Goal: Task Accomplishment & Management: Use online tool/utility

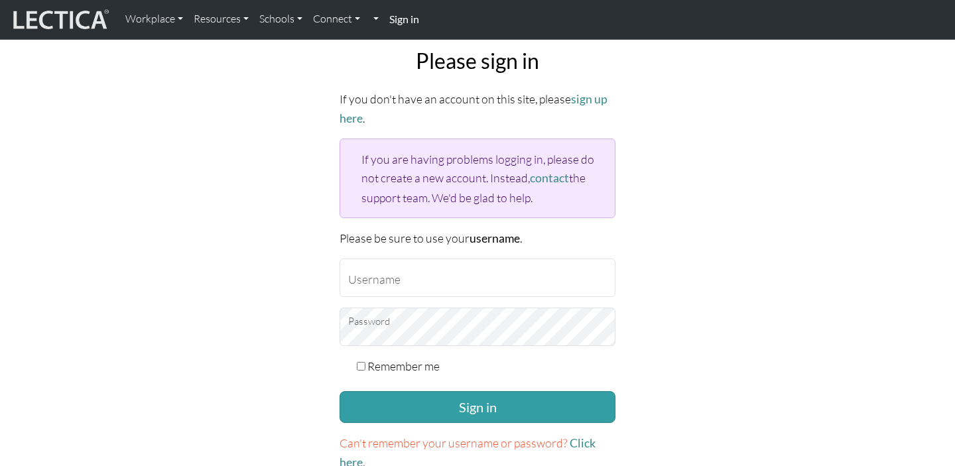
scroll to position [94, 0]
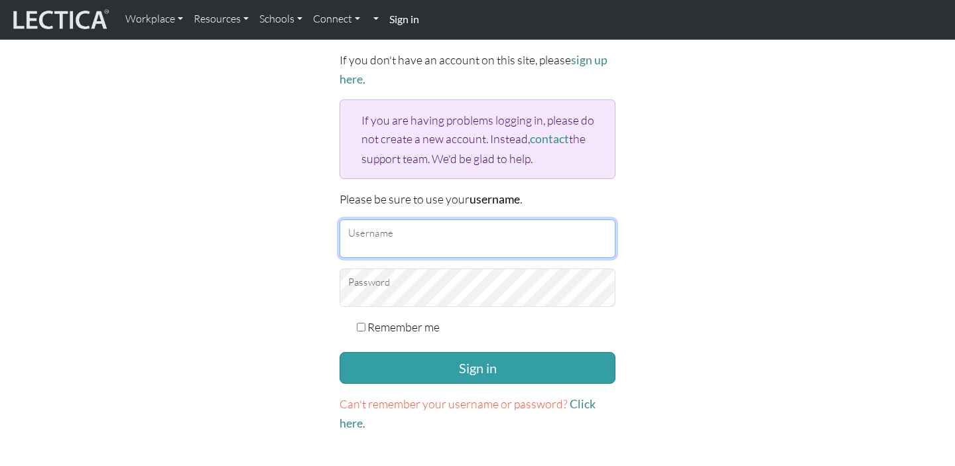
click at [518, 226] on input "Username" at bounding box center [478, 239] width 276 height 38
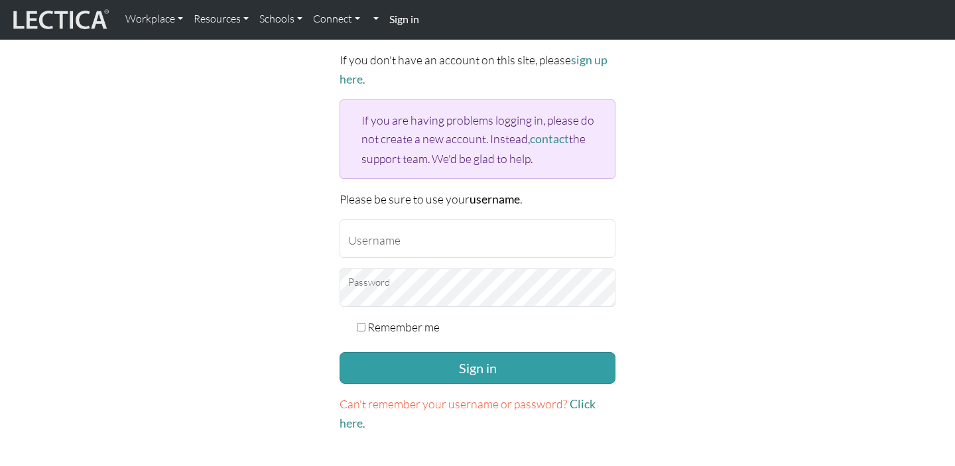
click at [724, 236] on div "Please sign in If you don't have an account on this site, please sign up here .…" at bounding box center [477, 222] width 875 height 446
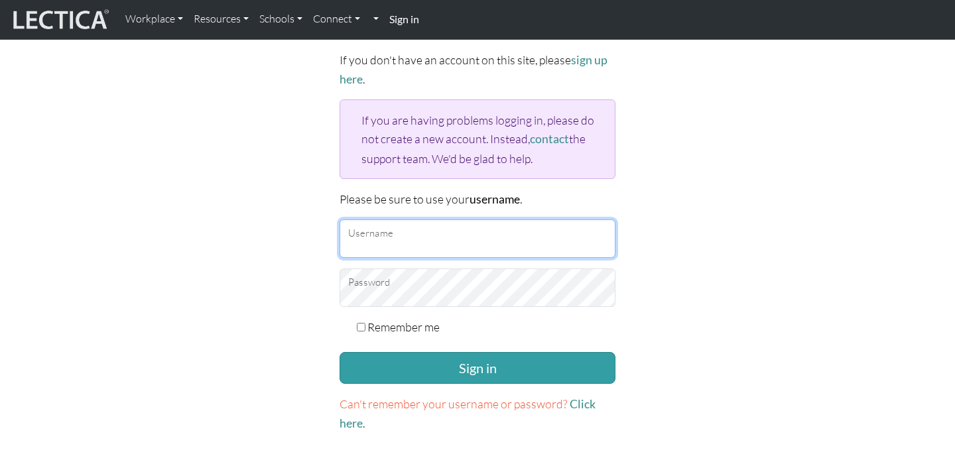
click at [550, 230] on input "Username" at bounding box center [478, 239] width 276 height 38
type input "积"
type input "JL3656@tc.columbia.edu"
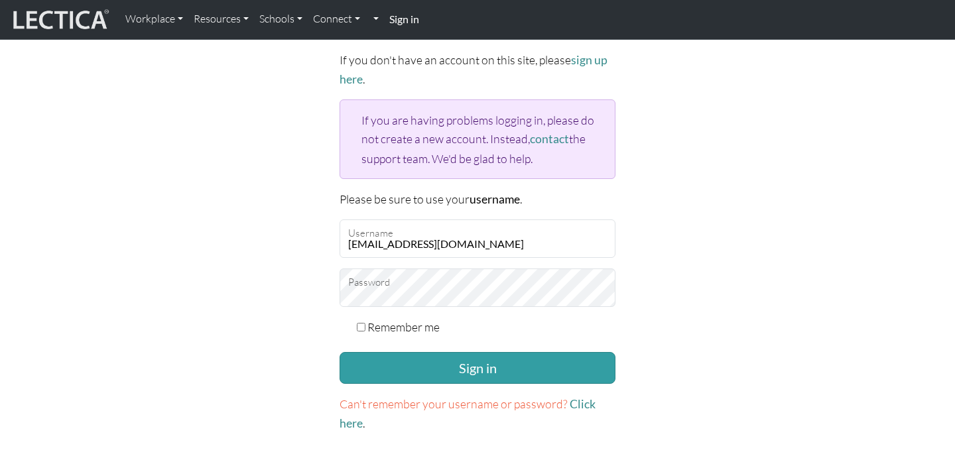
click at [424, 324] on label "Remember me" at bounding box center [403, 327] width 72 height 19
click at [365, 324] on input "Remember me" at bounding box center [361, 327] width 9 height 9
checkbox input "true"
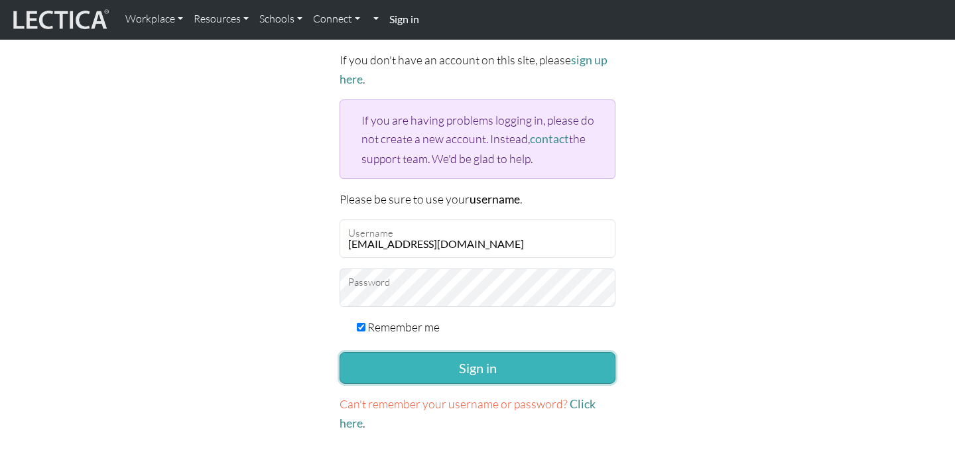
click at [431, 359] on button "Sign in" at bounding box center [478, 368] width 276 height 32
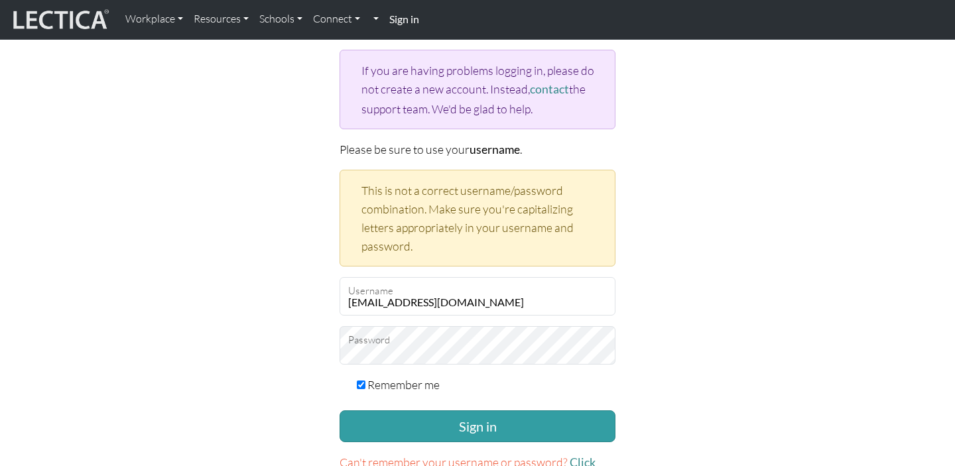
scroll to position [149, 0]
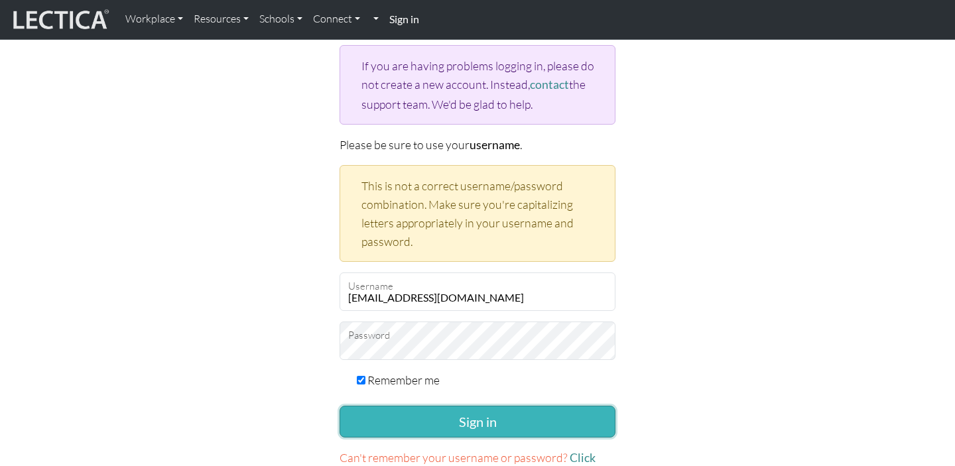
click at [491, 413] on button "Sign in" at bounding box center [478, 422] width 276 height 32
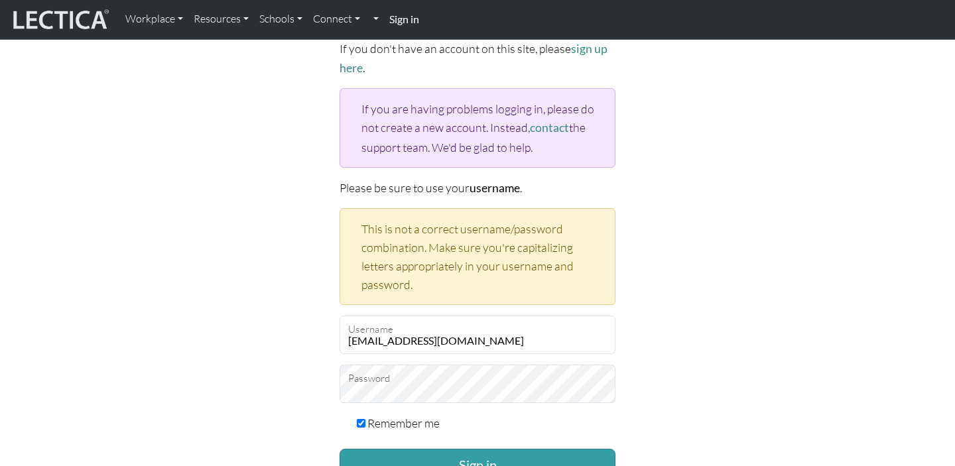
scroll to position [108, 0]
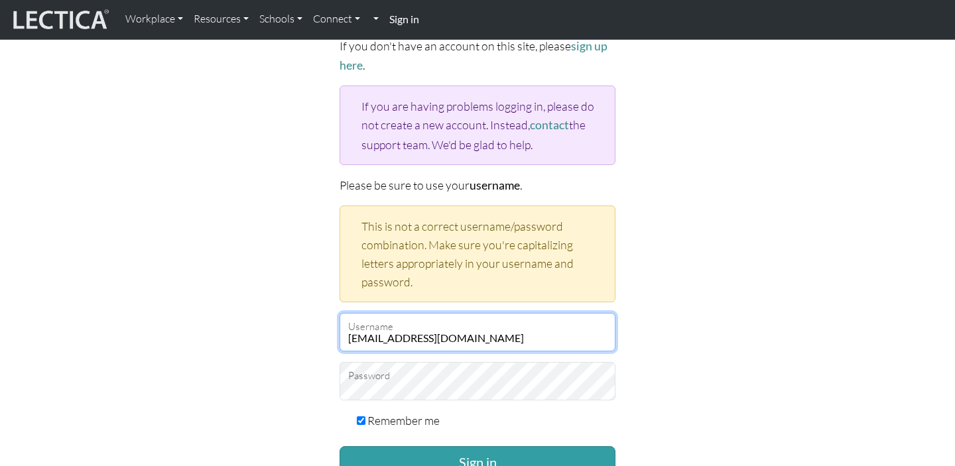
click at [537, 332] on input "[EMAIL_ADDRESS][DOMAIN_NAME]" at bounding box center [478, 332] width 276 height 38
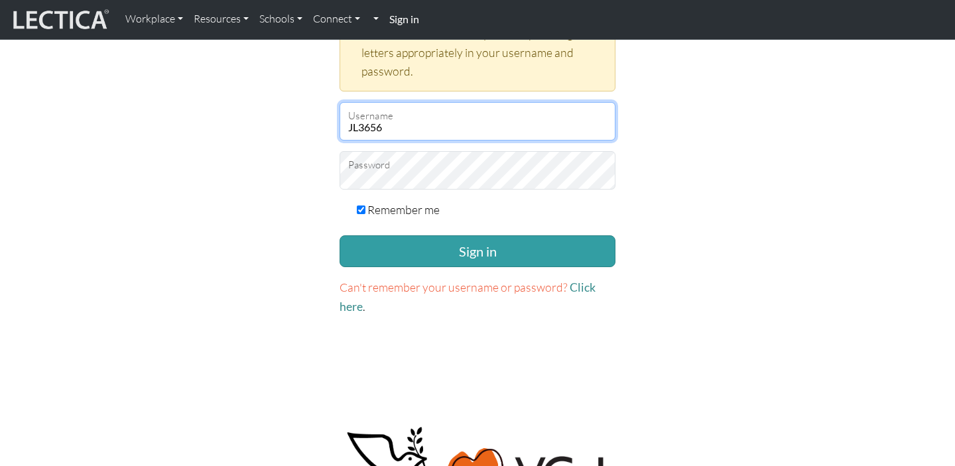
scroll to position [0, 0]
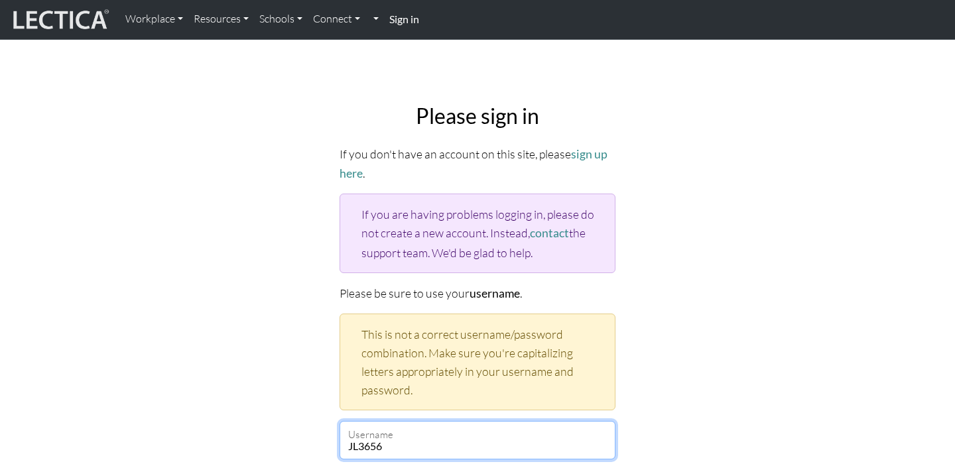
type input "JL3656"
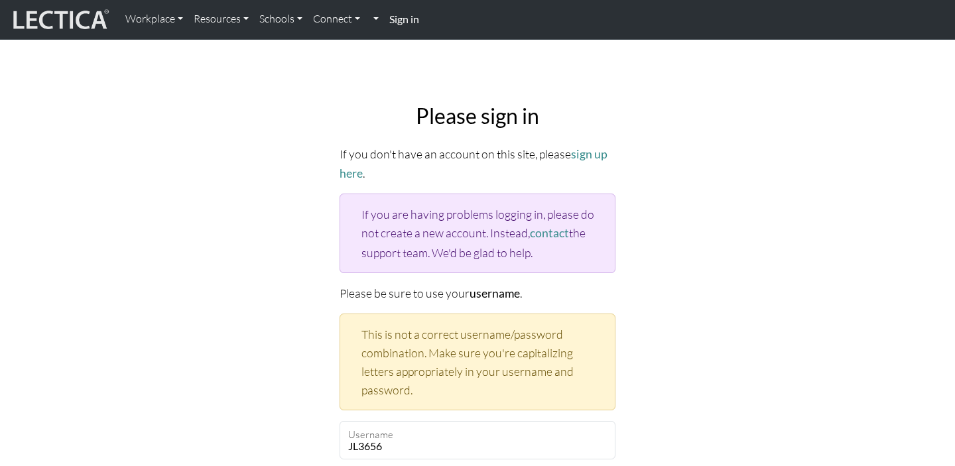
click at [52, 11] on img at bounding box center [59, 19] width 99 height 25
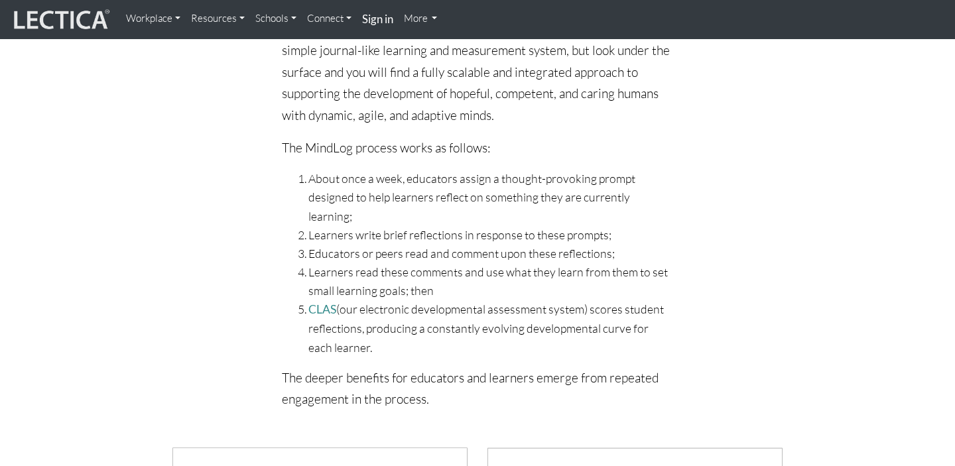
scroll to position [476, 0]
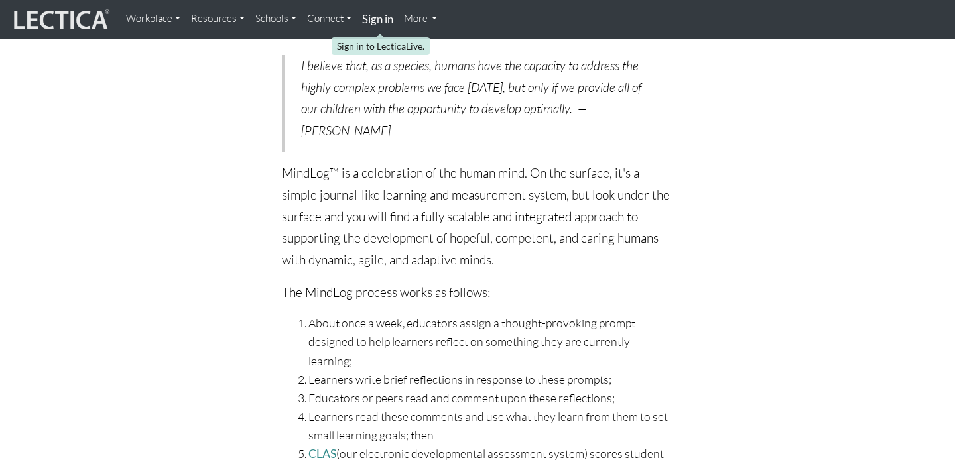
click at [374, 20] on strong "Sign in" at bounding box center [377, 19] width 31 height 14
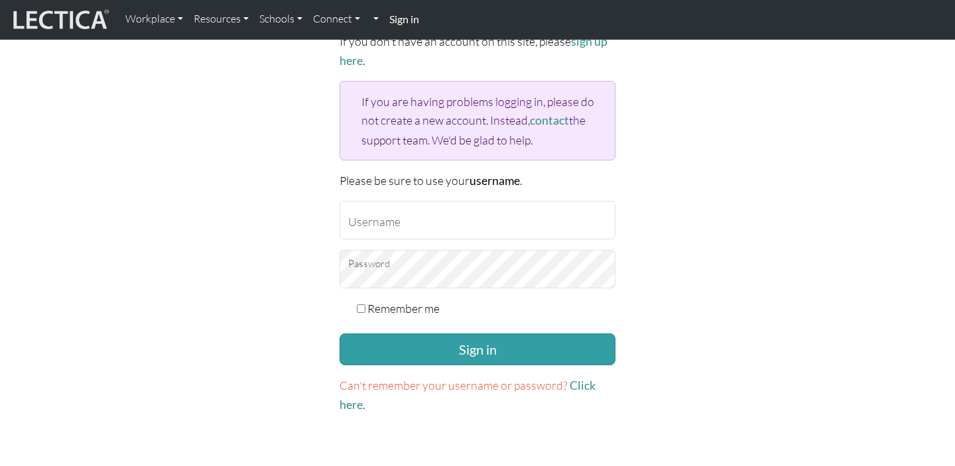
scroll to position [125, 0]
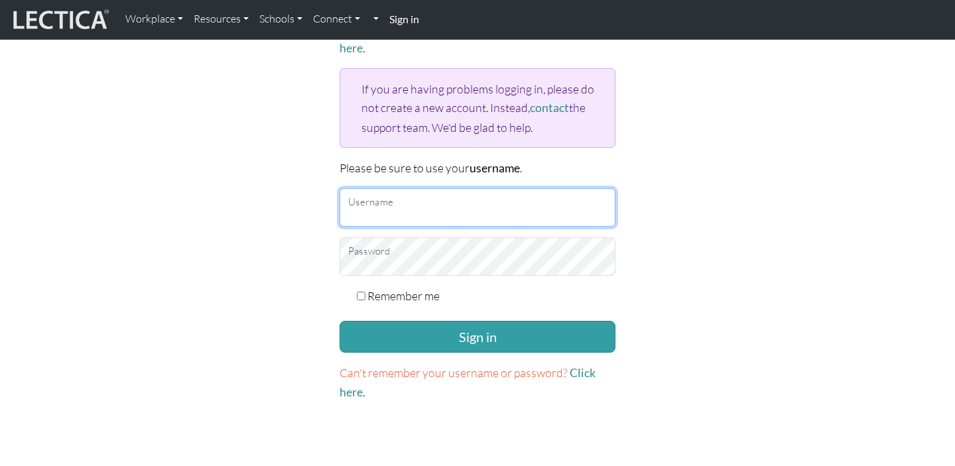
click at [507, 192] on input "Username" at bounding box center [478, 207] width 276 height 38
click at [544, 209] on input "Username" at bounding box center [478, 207] width 276 height 38
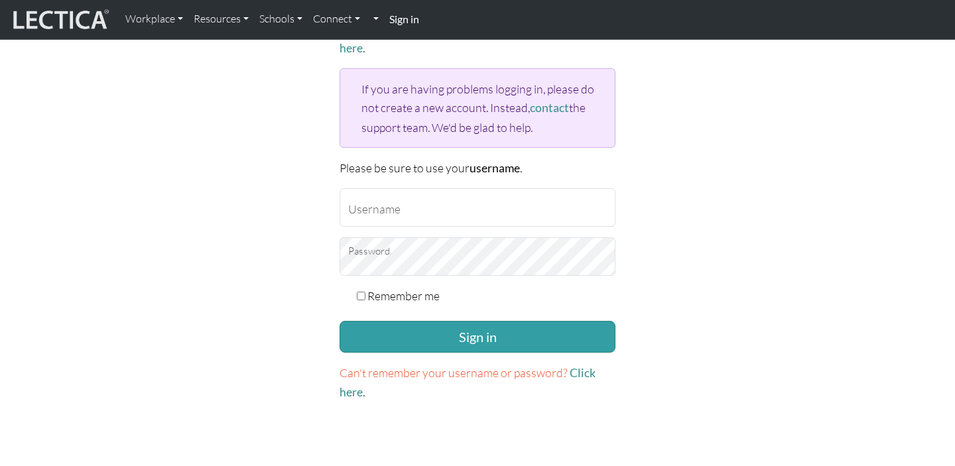
click at [726, 160] on div "Please sign in If you don't have an account on this site, please sign up here .…" at bounding box center [477, 191] width 875 height 446
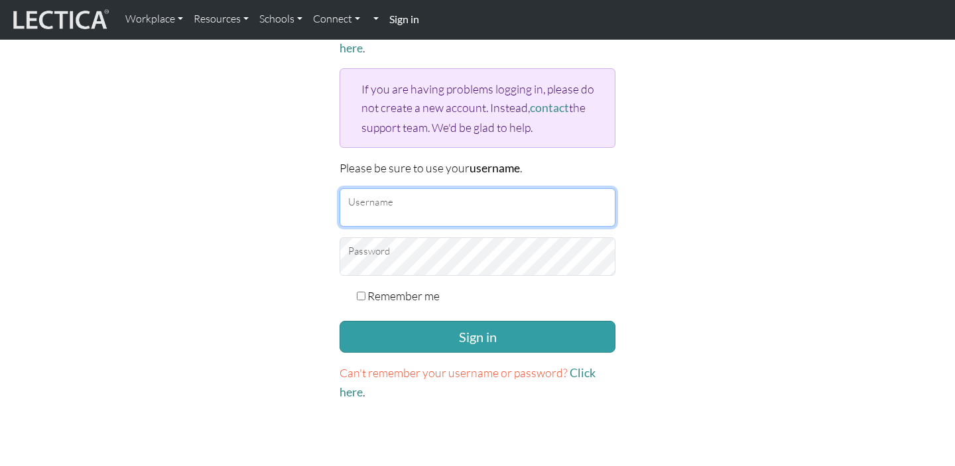
click at [481, 201] on input "Username" at bounding box center [478, 207] width 276 height 38
click at [465, 216] on input "Username" at bounding box center [478, 207] width 276 height 38
type input "[EMAIL_ADDRESS][DOMAIN_NAME]"
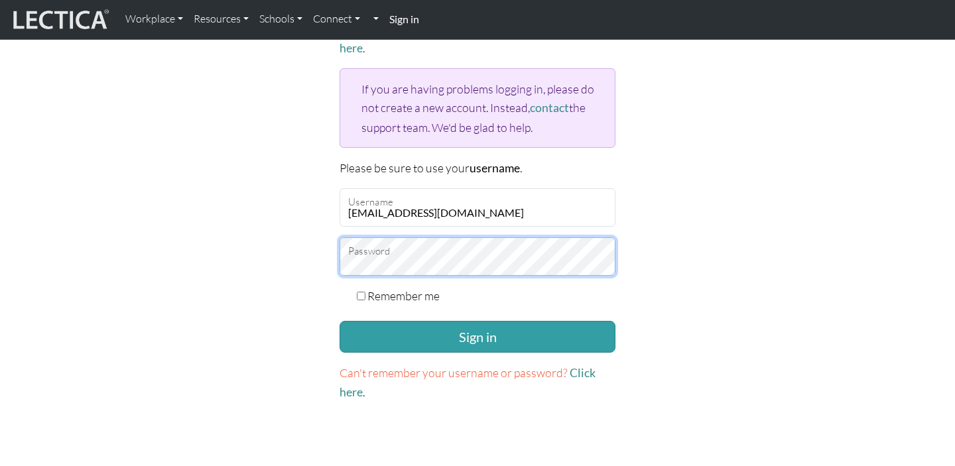
click at [340, 321] on button "Sign in" at bounding box center [478, 337] width 276 height 32
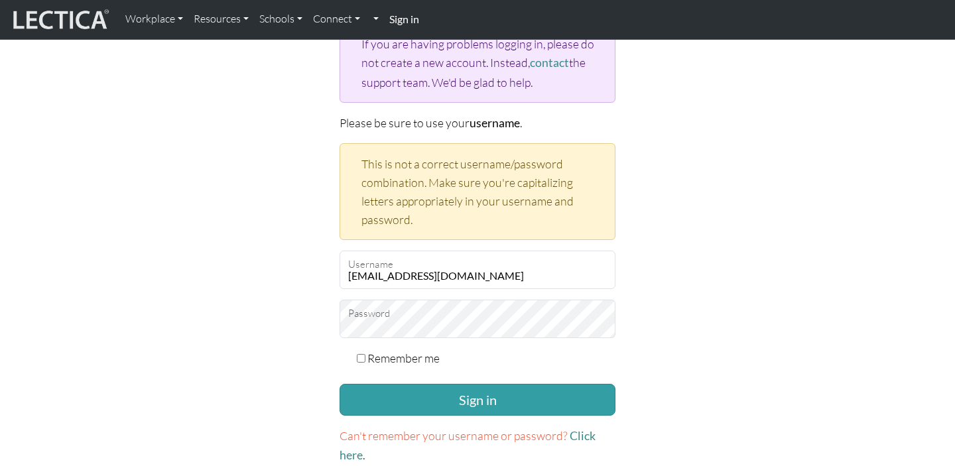
scroll to position [173, 0]
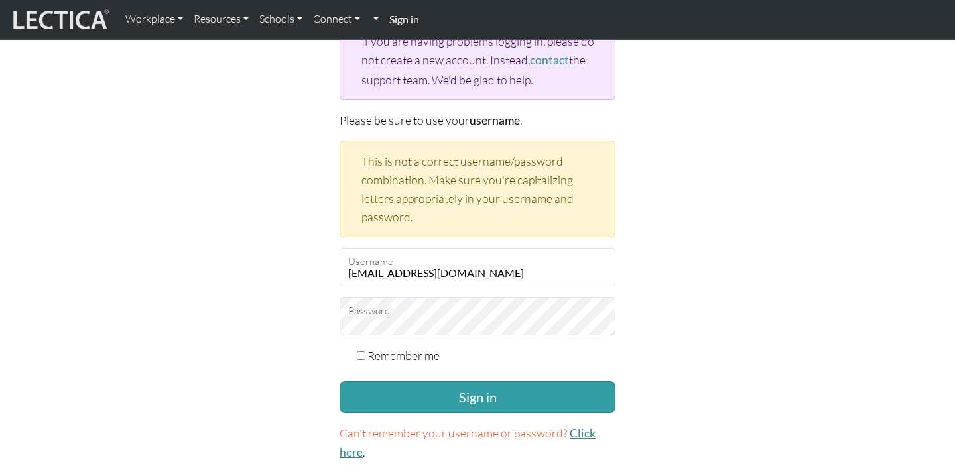
click at [583, 430] on link "Click here" at bounding box center [468, 442] width 256 height 33
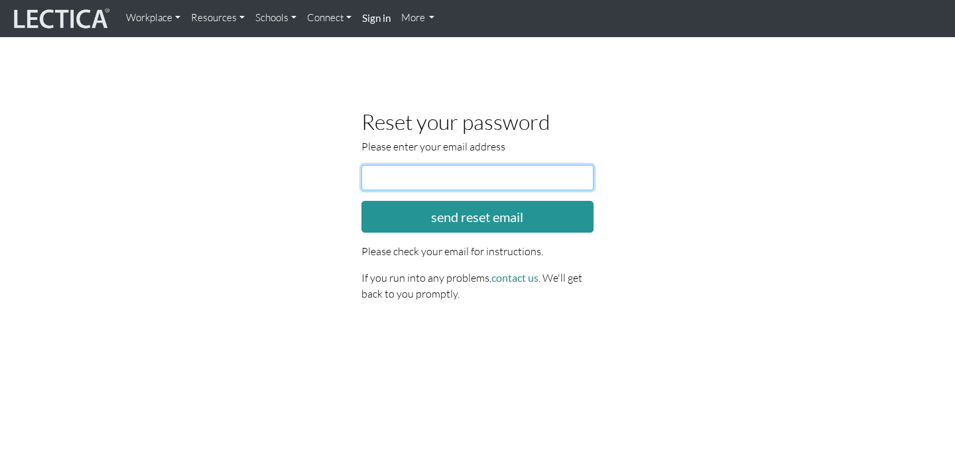
click at [550, 177] on input "email" at bounding box center [477, 177] width 232 height 25
type input "jl3656@tc.columbia.edu"
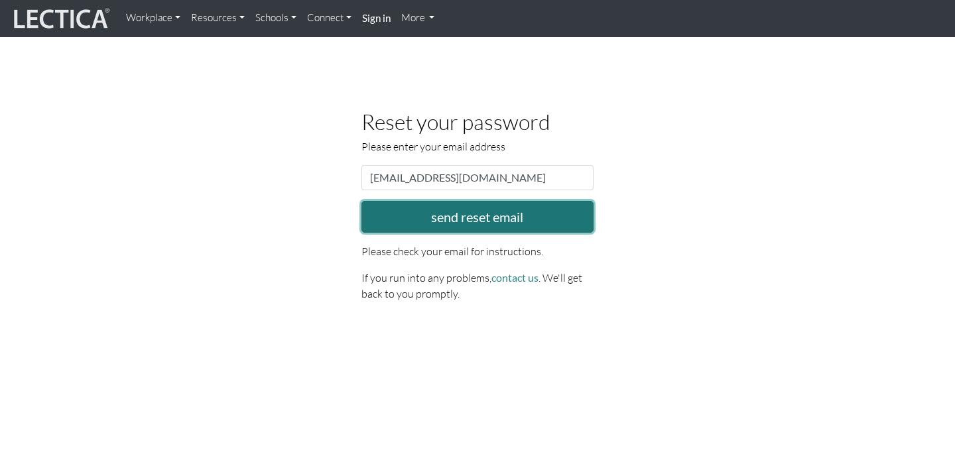
click at [522, 218] on button "send reset email" at bounding box center [477, 217] width 232 height 32
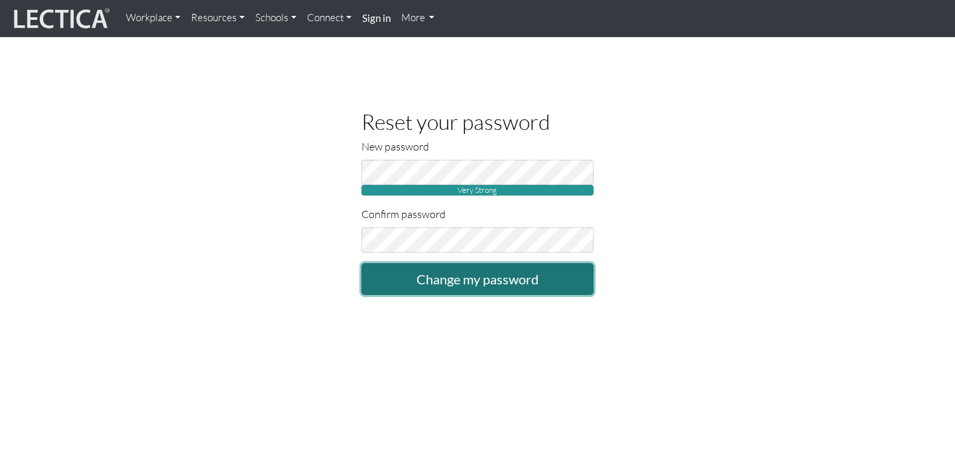
click at [501, 290] on input "Change my password" at bounding box center [477, 279] width 232 height 32
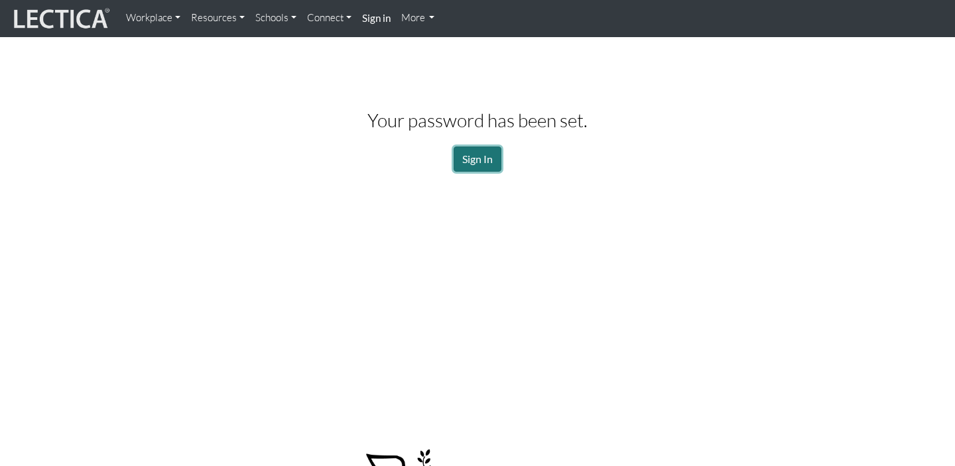
click at [486, 156] on link "Sign In" at bounding box center [478, 159] width 48 height 25
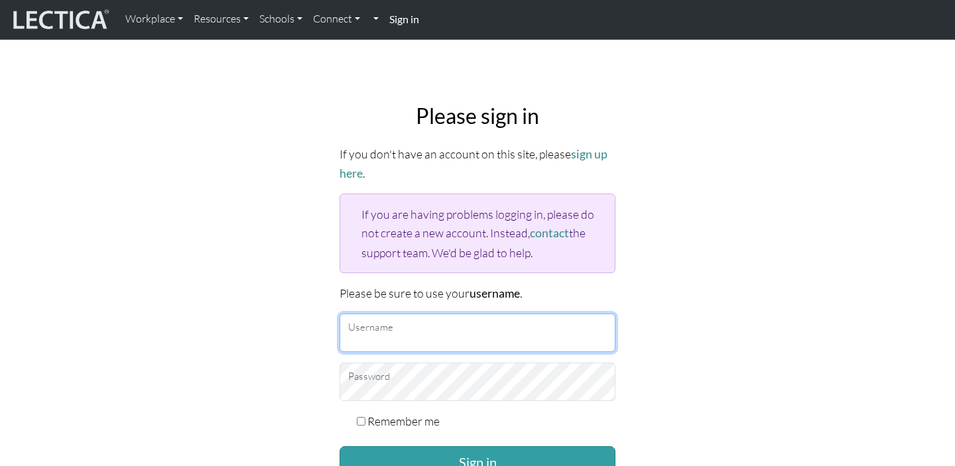
click at [432, 338] on input "Username" at bounding box center [478, 333] width 276 height 38
type input "JL3656@tc.columbia.edu"
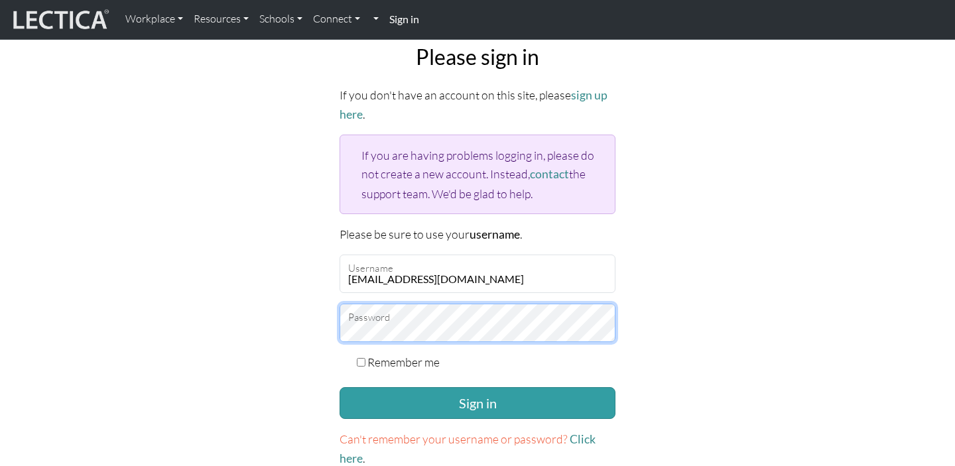
scroll to position [127, 0]
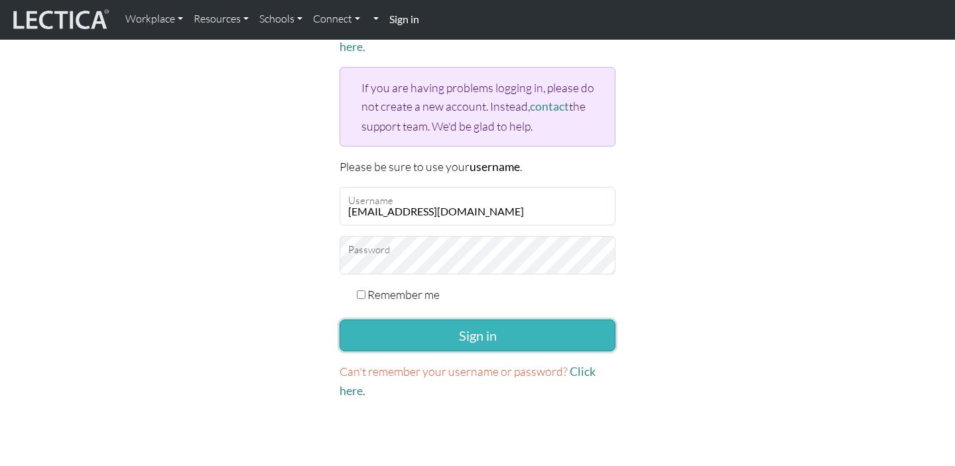
click at [487, 344] on button "Sign in" at bounding box center [478, 336] width 276 height 32
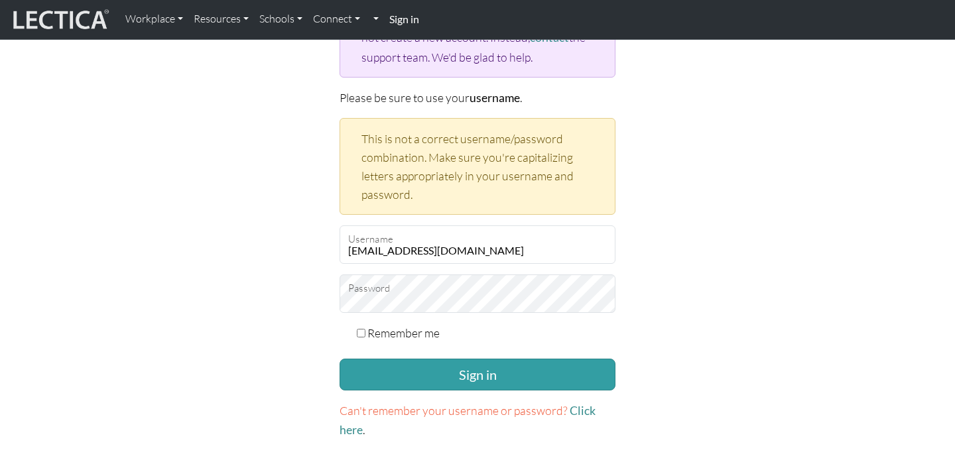
scroll to position [255, 0]
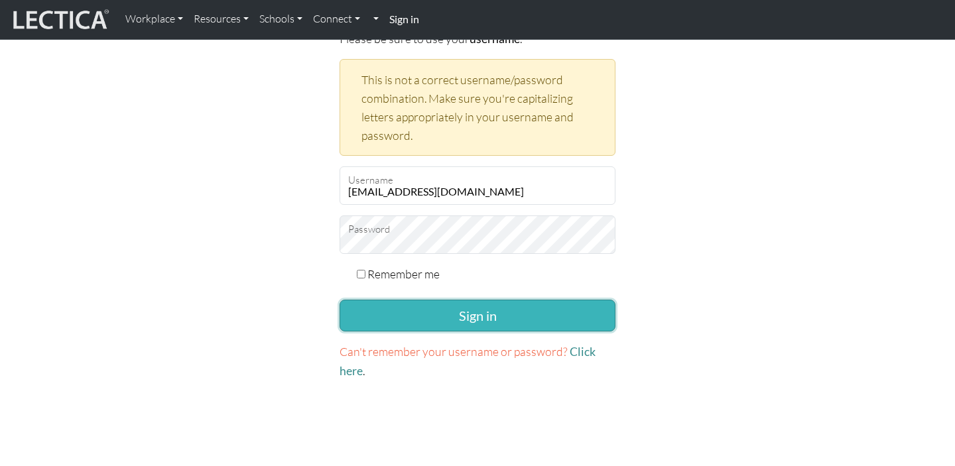
click at [415, 303] on button "Sign in" at bounding box center [478, 316] width 276 height 32
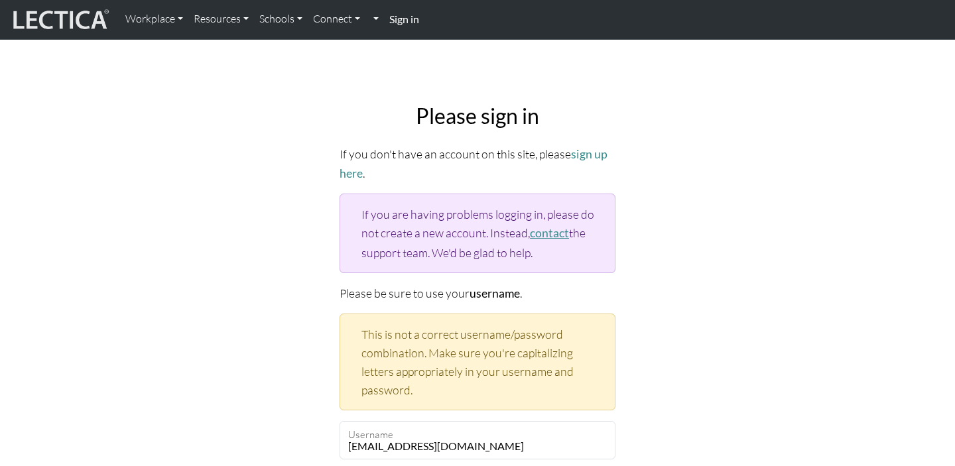
click at [548, 230] on link "contact" at bounding box center [549, 233] width 39 height 14
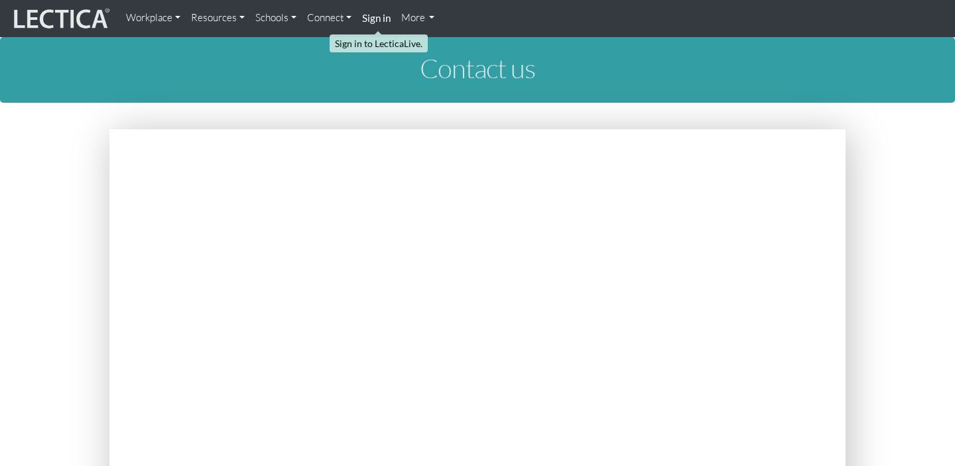
click at [377, 11] on link "Sign in" at bounding box center [376, 18] width 39 height 27
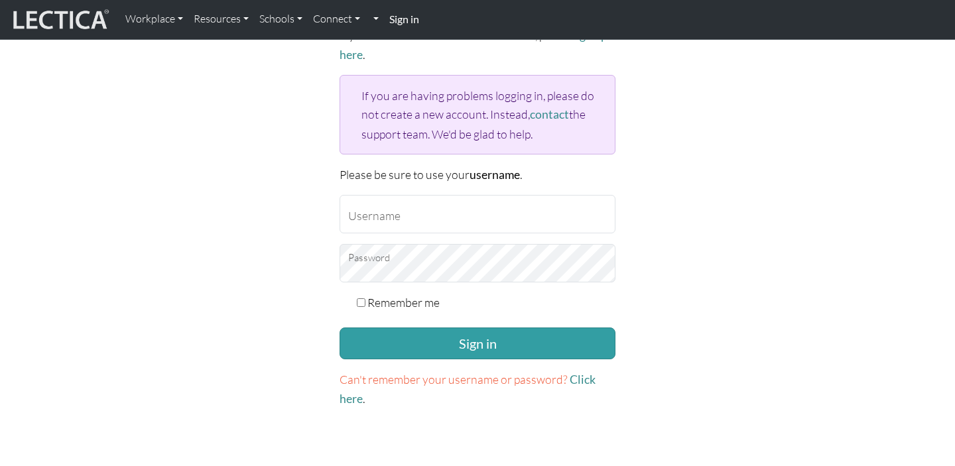
scroll to position [182, 0]
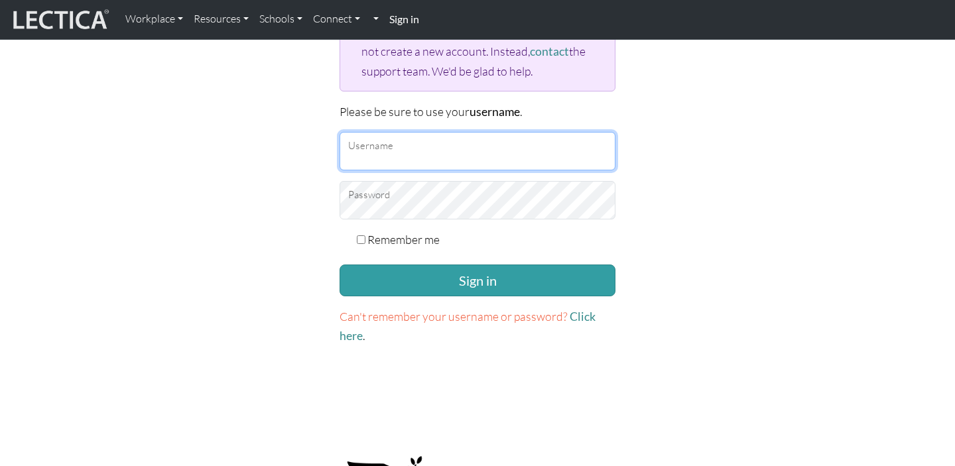
click at [516, 145] on input "Username" at bounding box center [478, 151] width 276 height 38
type input "[EMAIL_ADDRESS][DOMAIN_NAME]"
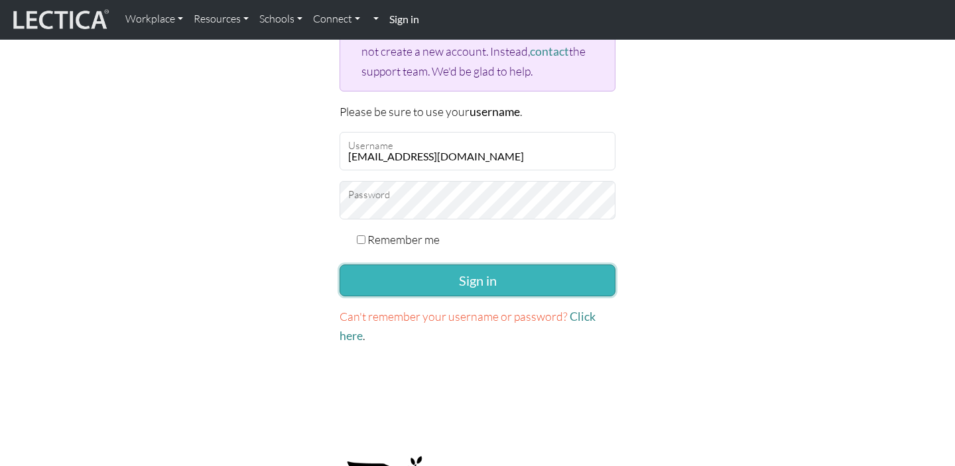
click at [465, 280] on button "Sign in" at bounding box center [478, 281] width 276 height 32
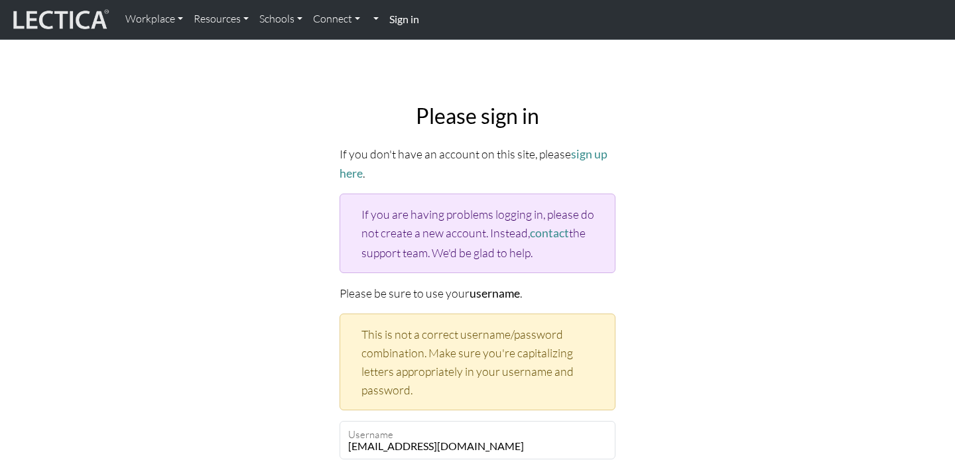
click at [48, 24] on img at bounding box center [59, 19] width 99 height 25
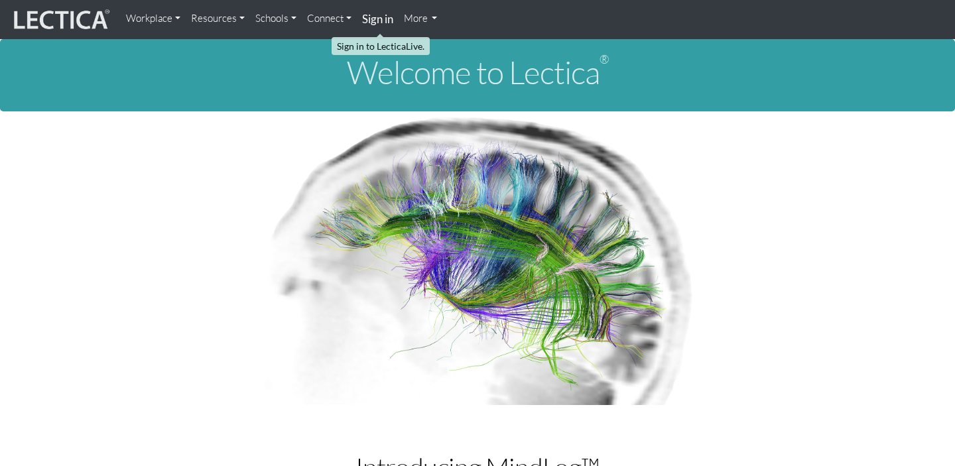
click at [377, 23] on strong "Sign in" at bounding box center [377, 19] width 31 height 14
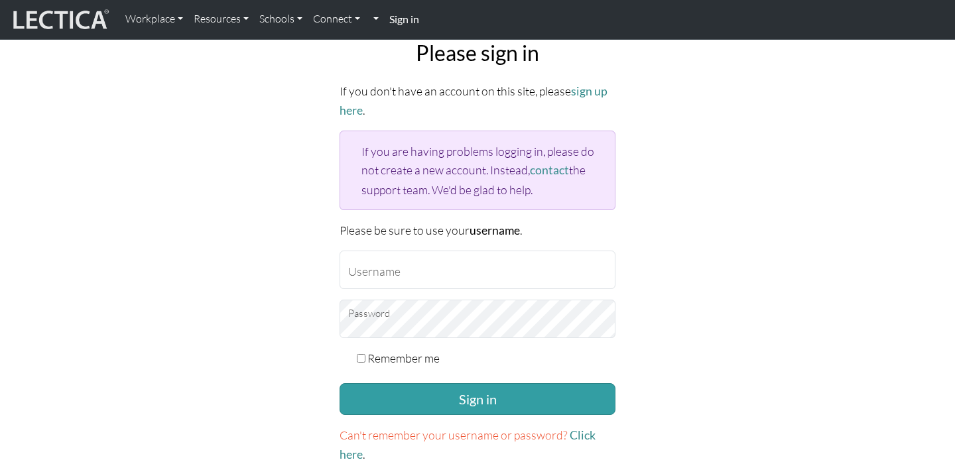
scroll to position [64, 0]
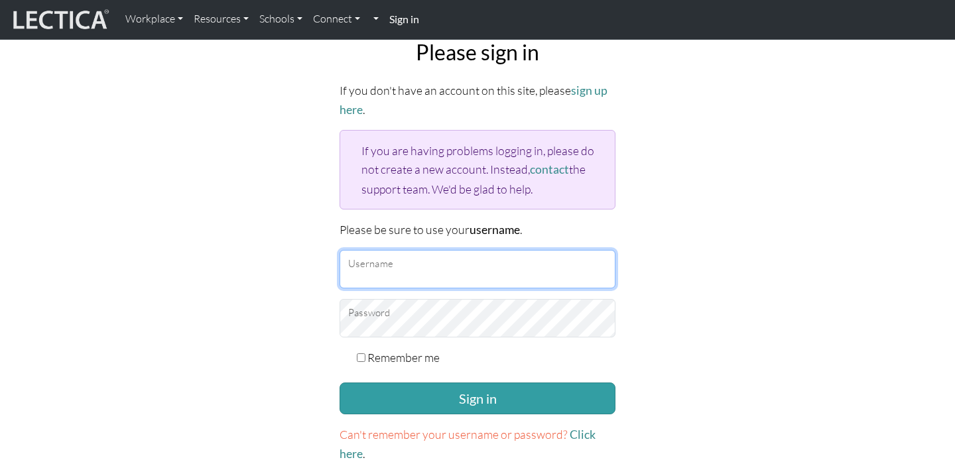
click at [456, 262] on input "Username" at bounding box center [478, 269] width 276 height 38
type input "[EMAIL_ADDRESS][DOMAIN_NAME]"
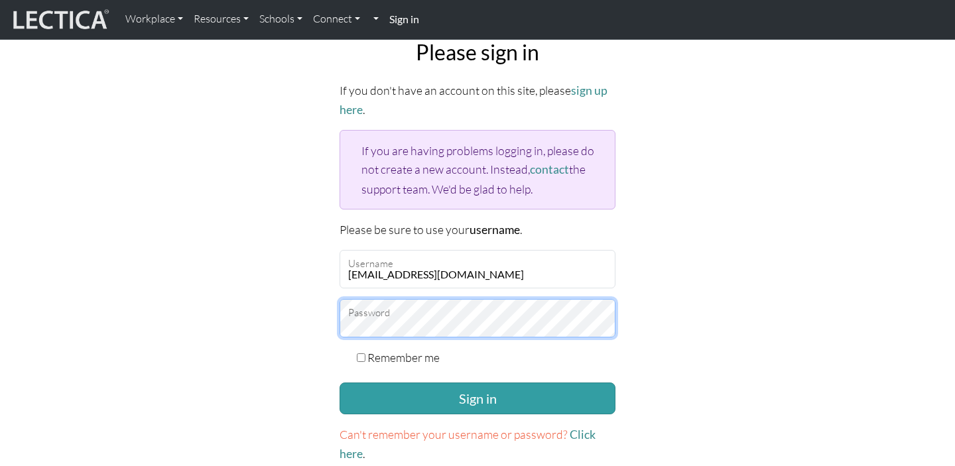
click at [340, 383] on button "Sign in" at bounding box center [478, 399] width 276 height 32
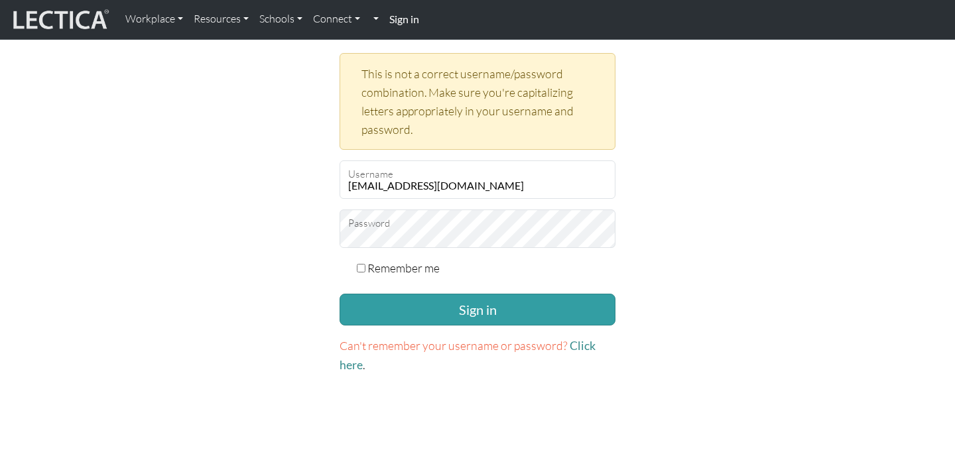
scroll to position [267, 0]
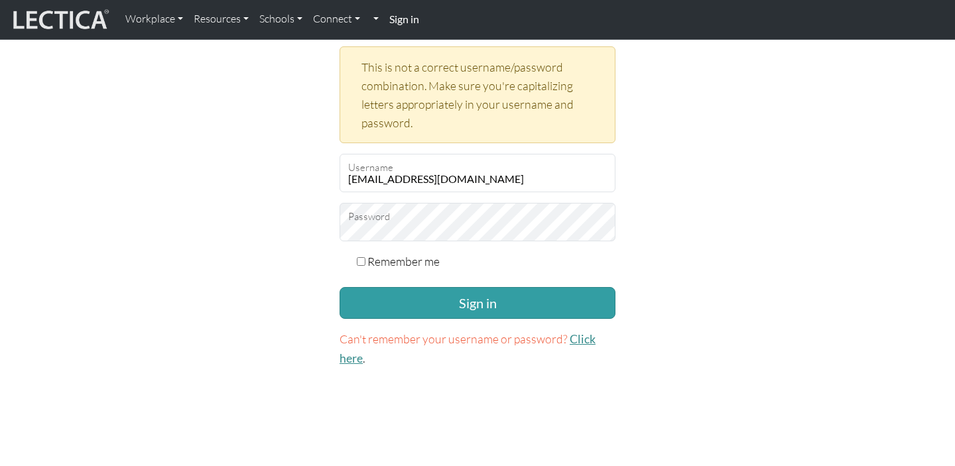
click at [576, 336] on link "Click here" at bounding box center [468, 348] width 256 height 33
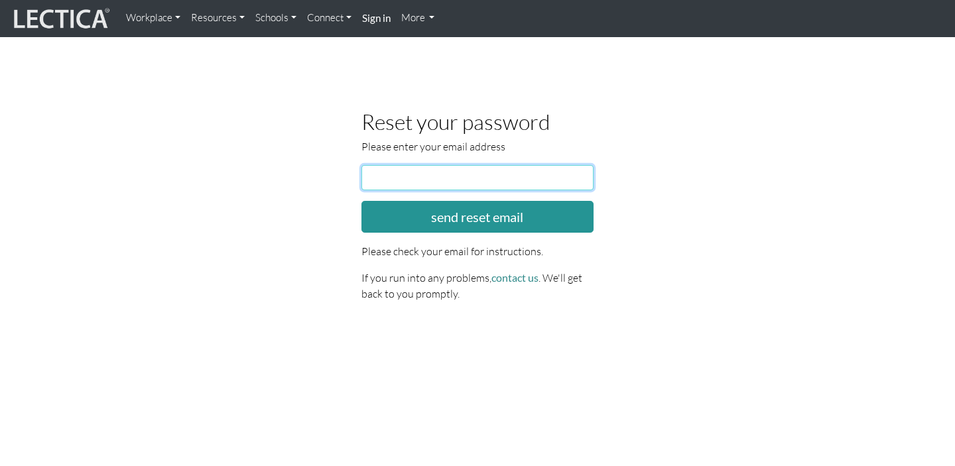
click at [483, 178] on input "email" at bounding box center [477, 177] width 232 height 25
type input "[EMAIL_ADDRESS][DOMAIN_NAME]"
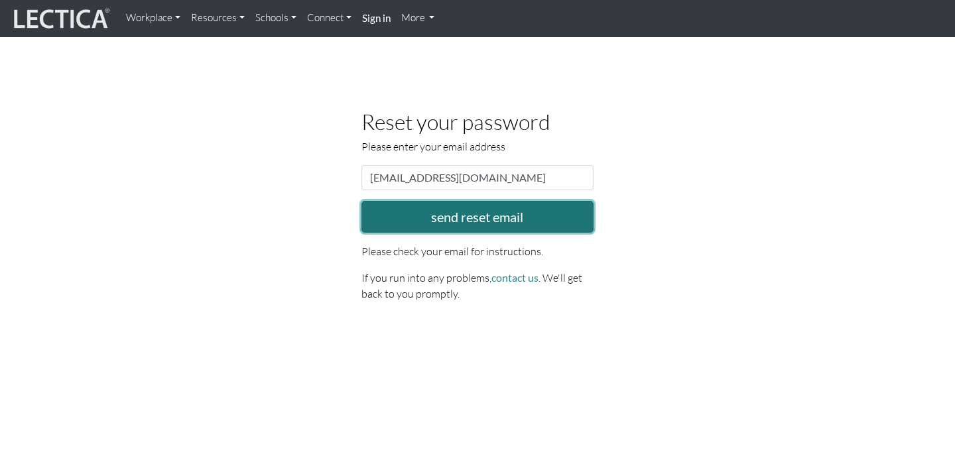
click at [495, 222] on button "send reset email" at bounding box center [477, 217] width 232 height 32
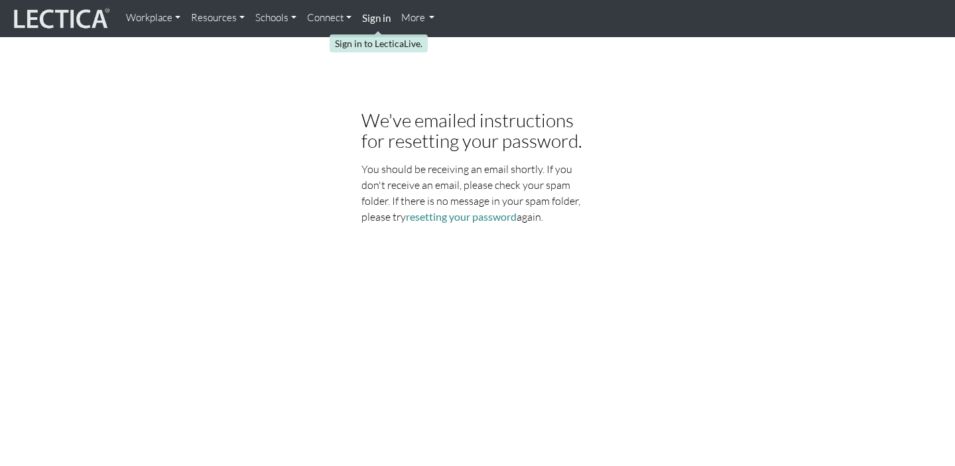
click at [369, 13] on strong "Sign in" at bounding box center [376, 18] width 29 height 12
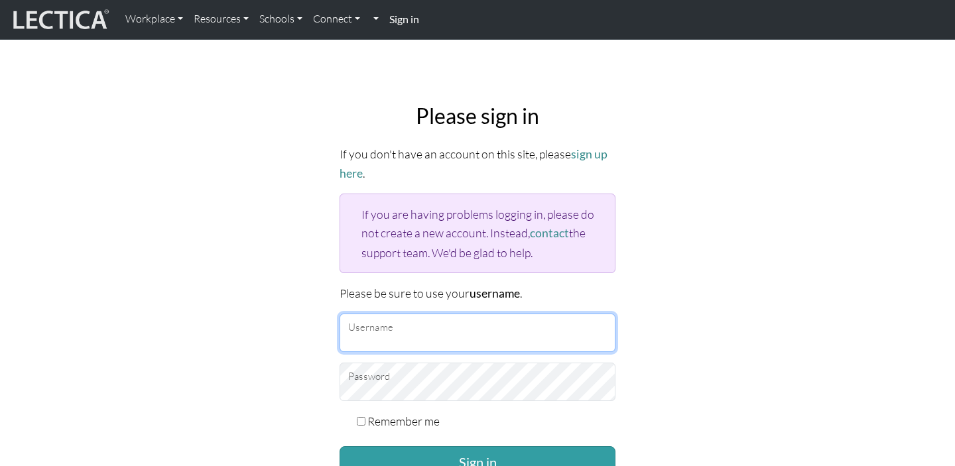
click at [468, 338] on input "Username" at bounding box center [478, 333] width 276 height 38
type input "LXJSmonk"
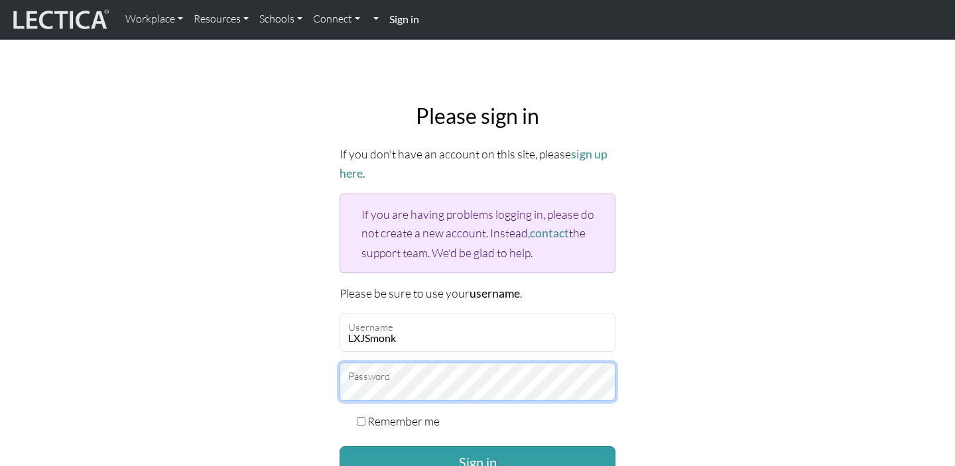
click at [340, 446] on button "Sign in" at bounding box center [478, 462] width 276 height 32
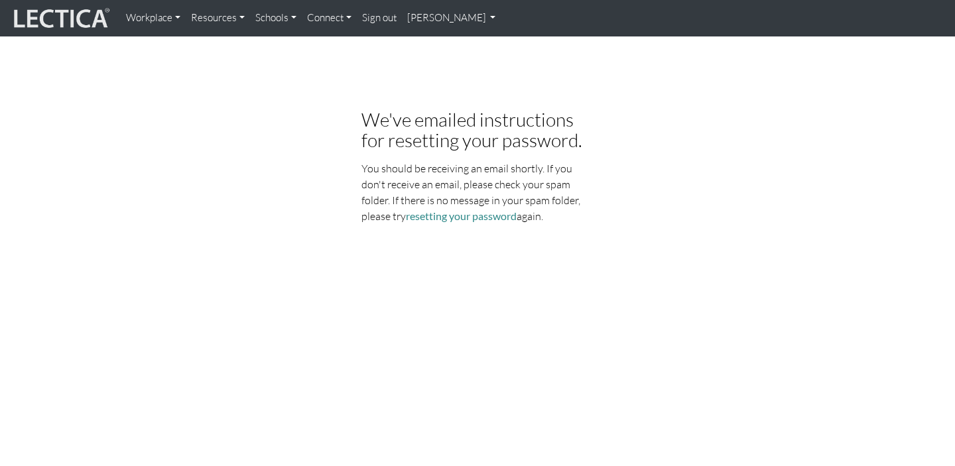
click at [61, 14] on img at bounding box center [60, 18] width 99 height 25
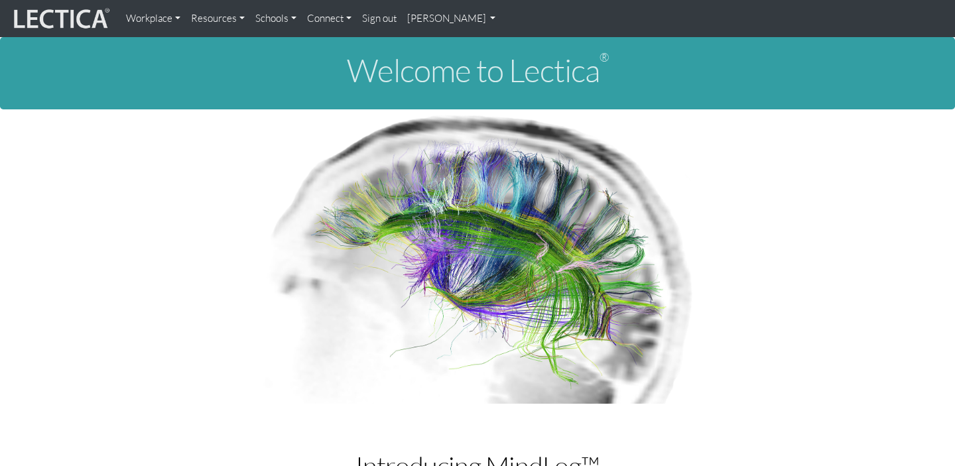
click at [422, 22] on link "[PERSON_NAME]" at bounding box center [451, 18] width 99 height 27
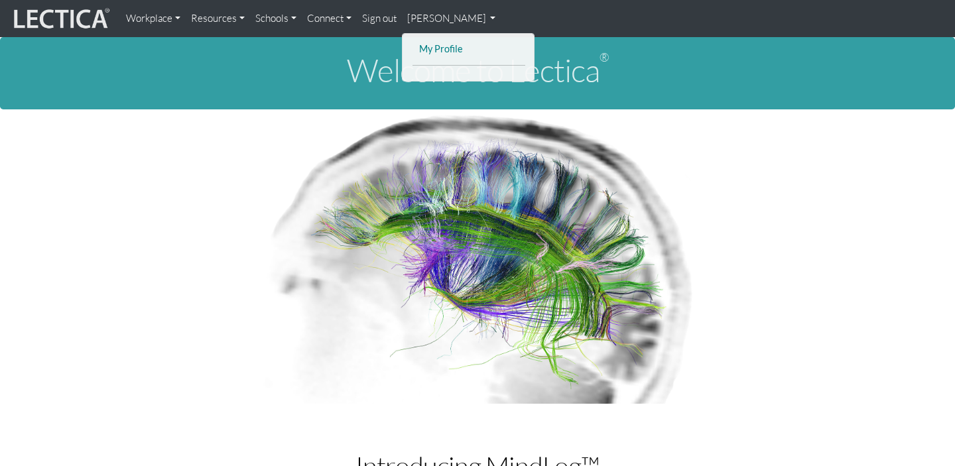
click at [444, 45] on link "My Profile" at bounding box center [469, 49] width 106 height 17
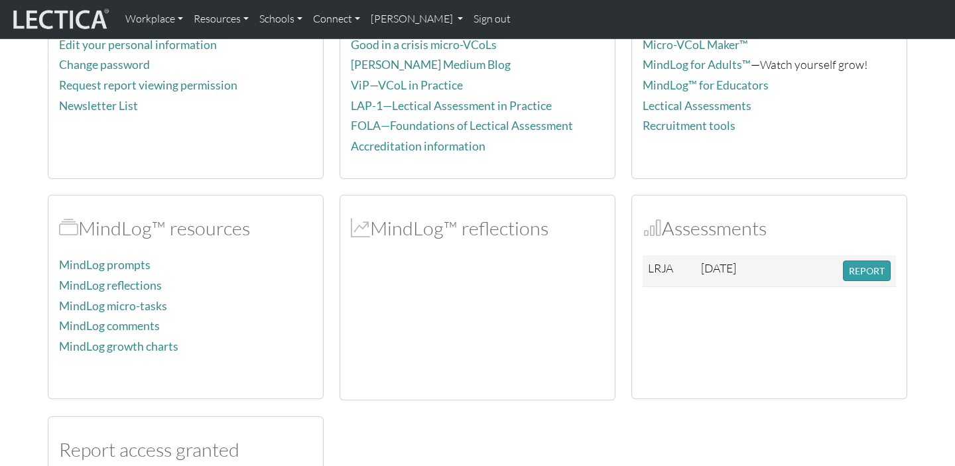
scroll to position [168, 0]
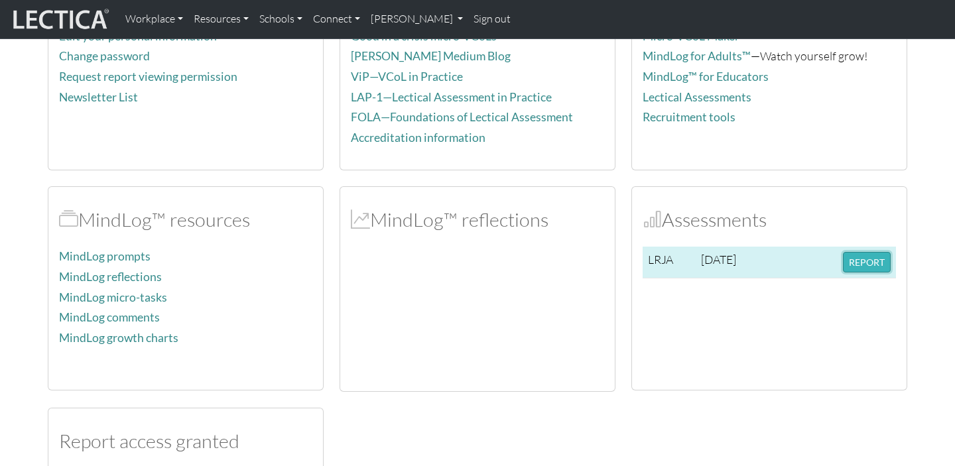
click at [871, 258] on button "REPORT" at bounding box center [867, 262] width 48 height 21
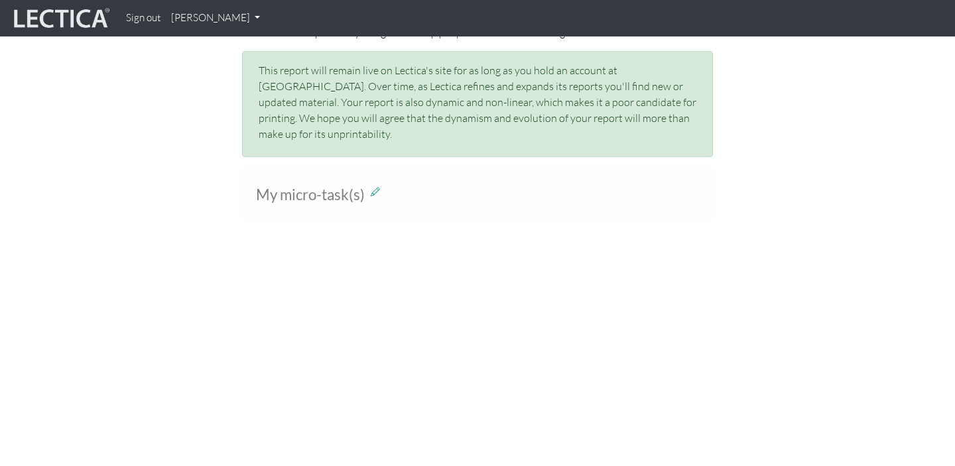
scroll to position [913, 0]
click at [374, 185] on icon at bounding box center [375, 190] width 9 height 11
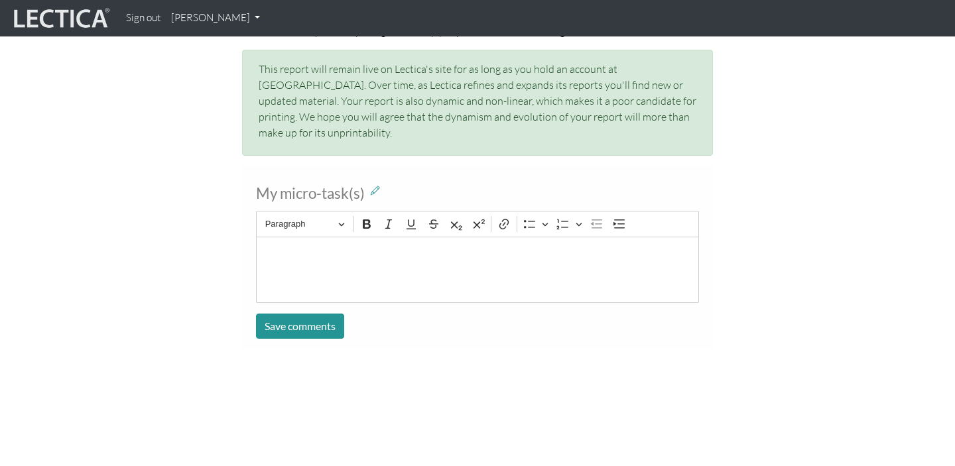
click at [193, 166] on div "My micro-task(s) Rich Text Editor Paragraph Bold Italic Underline Strikethrough…" at bounding box center [477, 262] width 756 height 192
click at [784, 190] on div "My micro-task(s) Rich Text Editor Paragraph Bold Italic Underline Strikethrough…" at bounding box center [477, 262] width 756 height 192
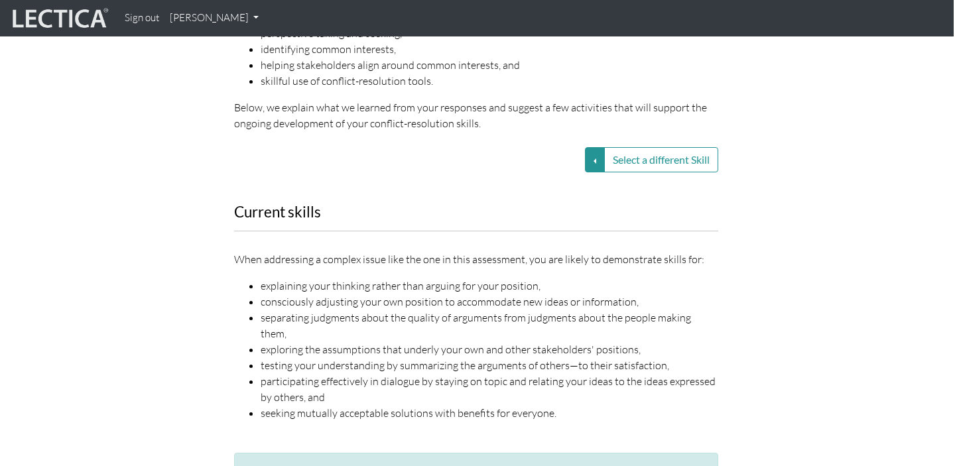
scroll to position [1797, 1]
click at [593, 149] on button "Select a different Skill" at bounding box center [595, 161] width 20 height 25
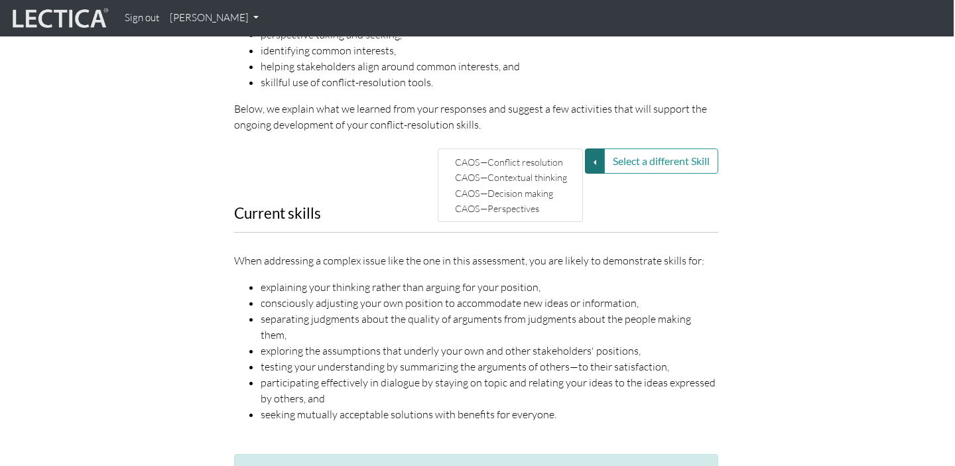
click at [730, 206] on div "Current skills When addressing a complex issue like the one in this assessment,…" at bounding box center [476, 322] width 756 height 233
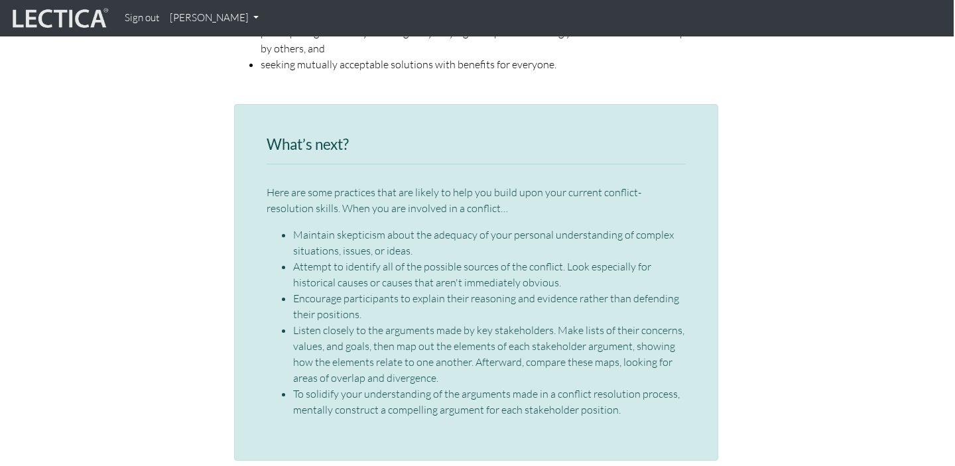
scroll to position [2151, 1]
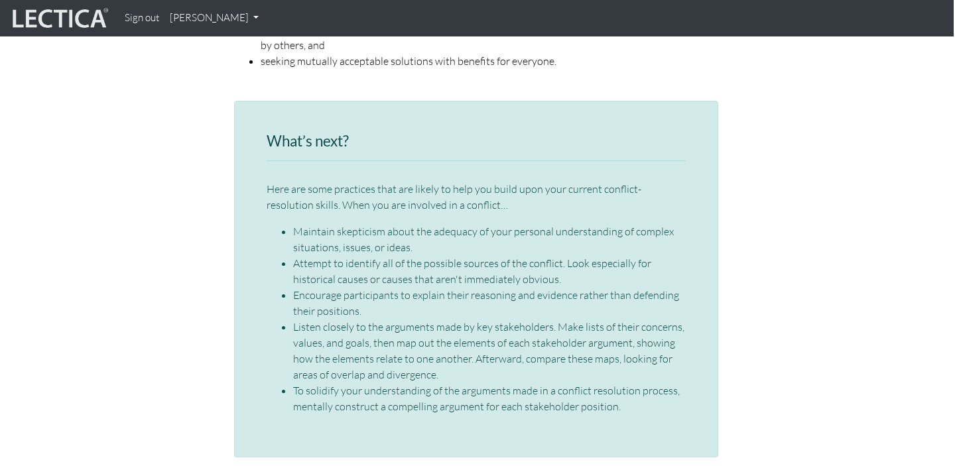
click at [355, 224] on li "Maintain skepticism about the adequacy of your personal understanding of comple…" at bounding box center [489, 240] width 393 height 32
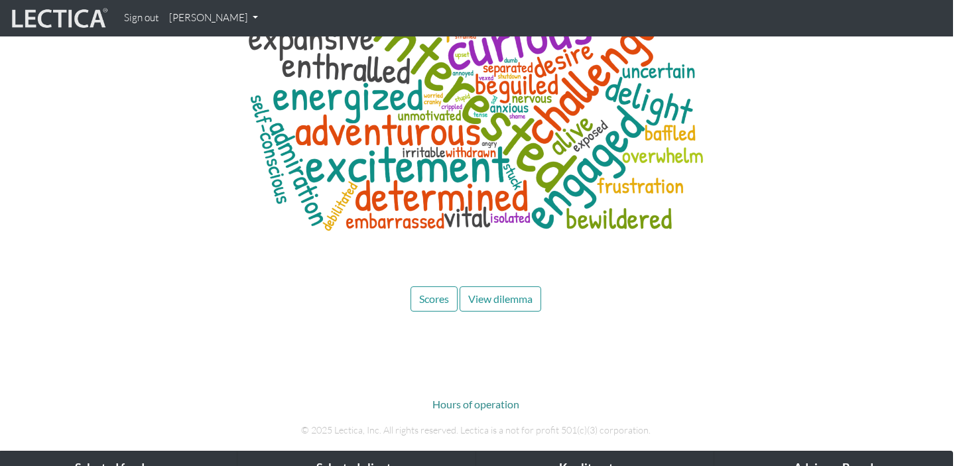
scroll to position [5503, 2]
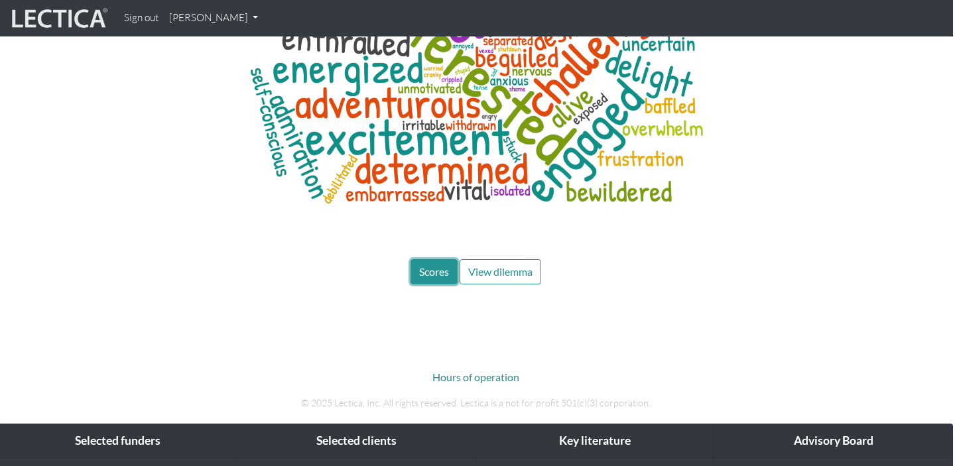
click at [429, 259] on button "Scores" at bounding box center [434, 271] width 47 height 25
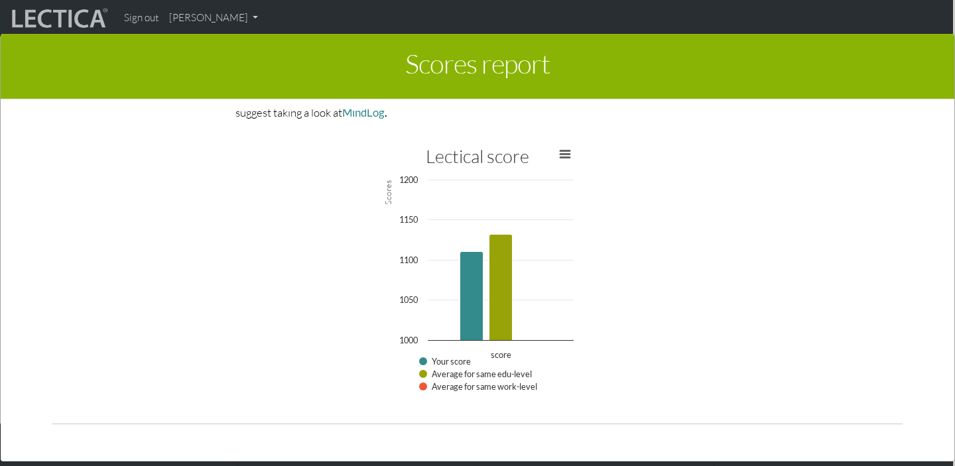
scroll to position [1118, 0]
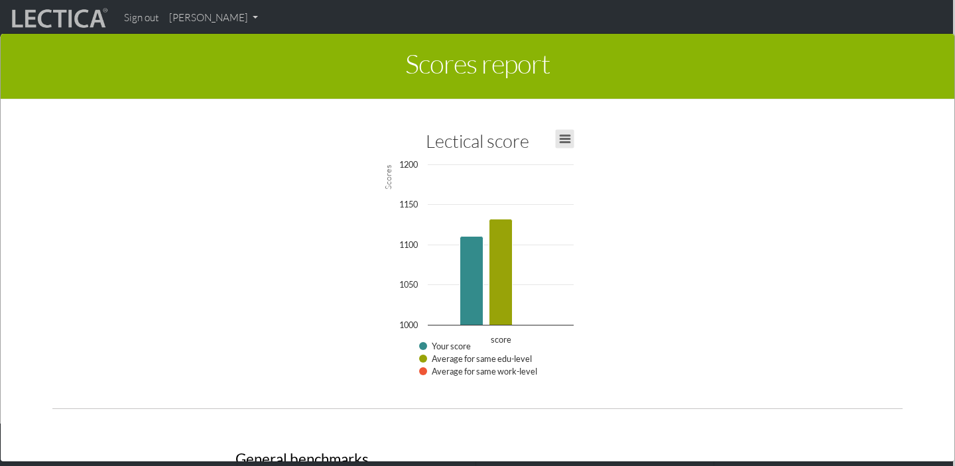
click at [570, 141] on button "View chart menu, Lectical score" at bounding box center [565, 139] width 19 height 19
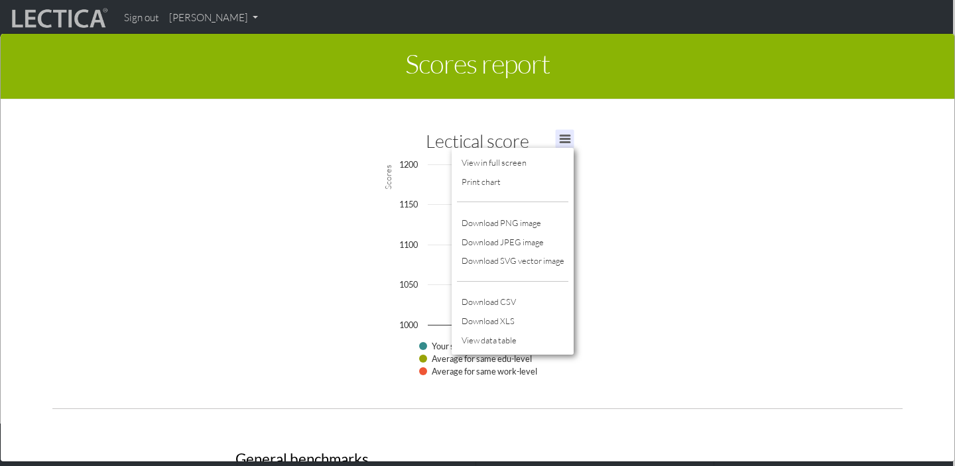
click at [639, 231] on div "This section of your report presents information about your Lectical Score. The…" at bounding box center [477, 285] width 890 height 352
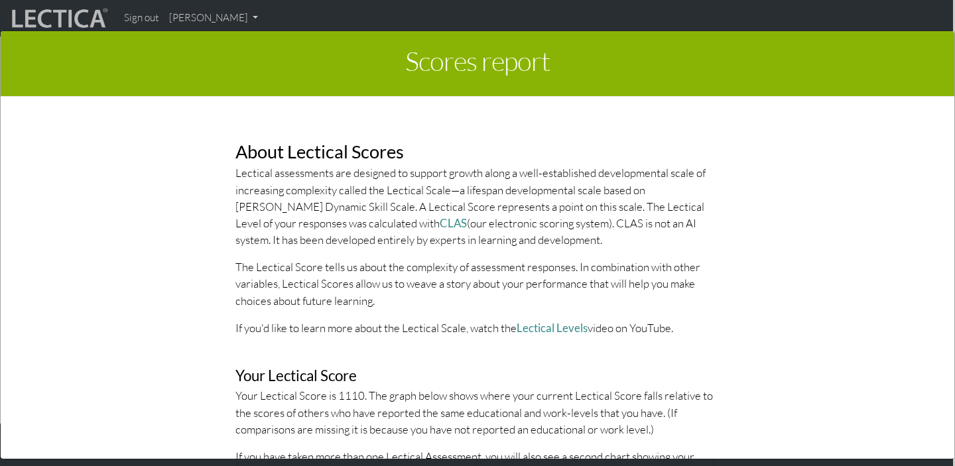
scroll to position [674, 0]
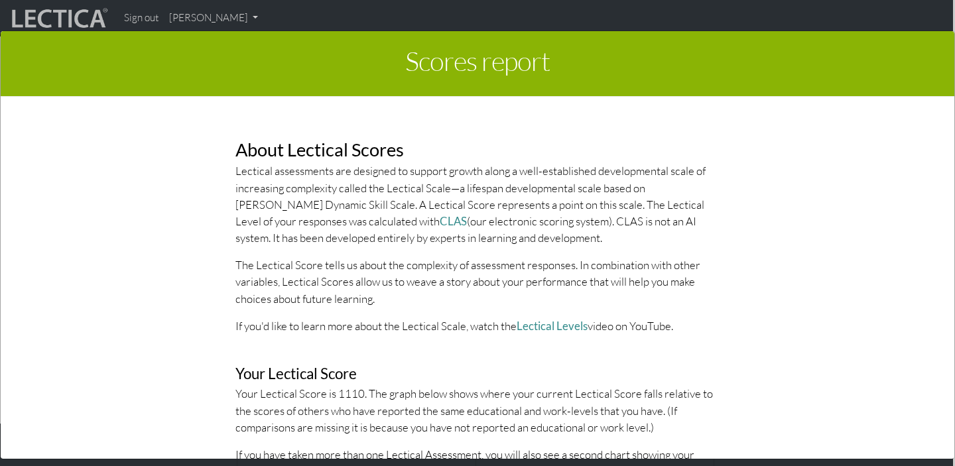
click at [181, 18] on div "Scores report × This section of your report presents information about your Lec…" at bounding box center [477, 246] width 955 height 466
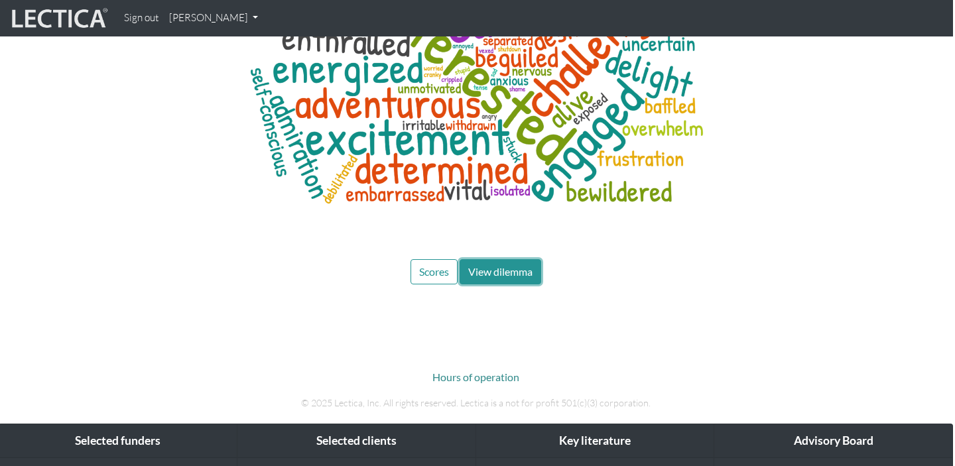
click at [512, 265] on span "View dilemma" at bounding box center [500, 271] width 64 height 13
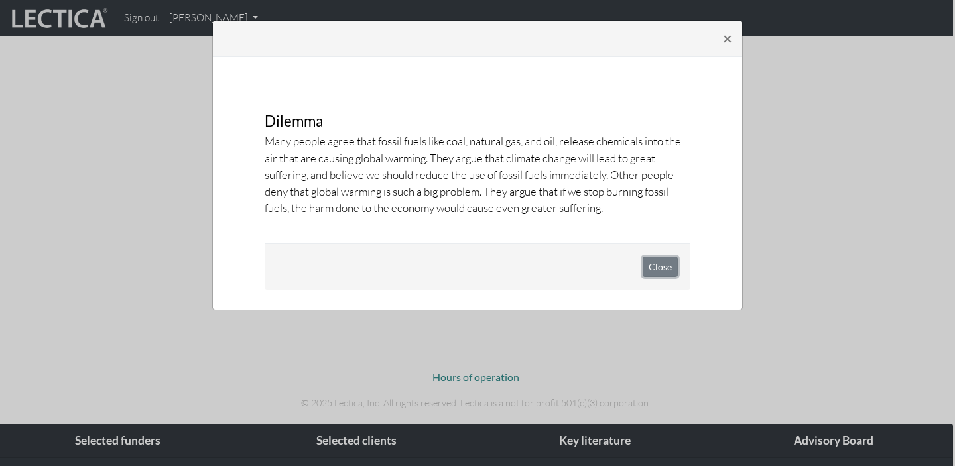
click at [671, 275] on button "Close" at bounding box center [660, 267] width 35 height 21
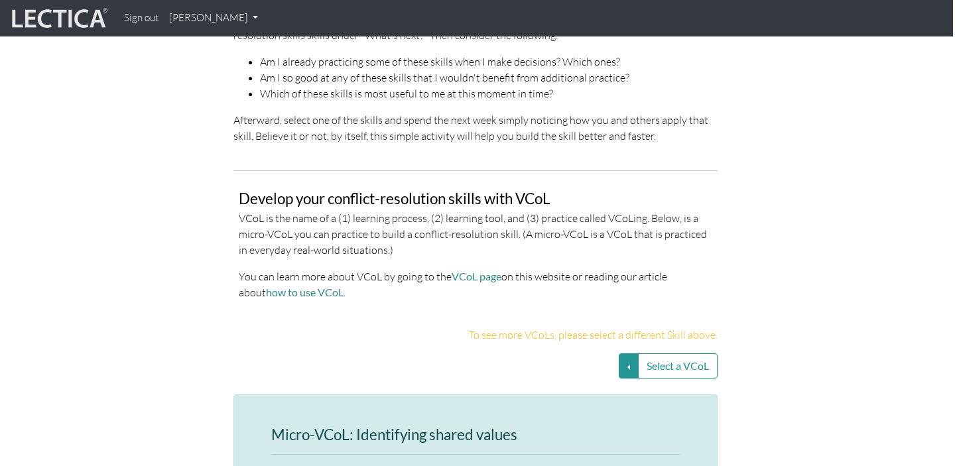
scroll to position [2854, 2]
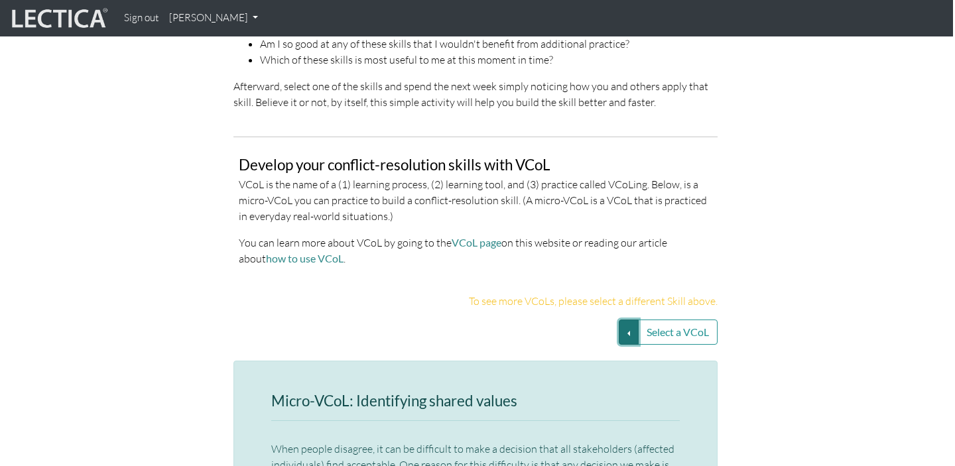
click at [623, 320] on button "Select a VCoL" at bounding box center [629, 332] width 20 height 25
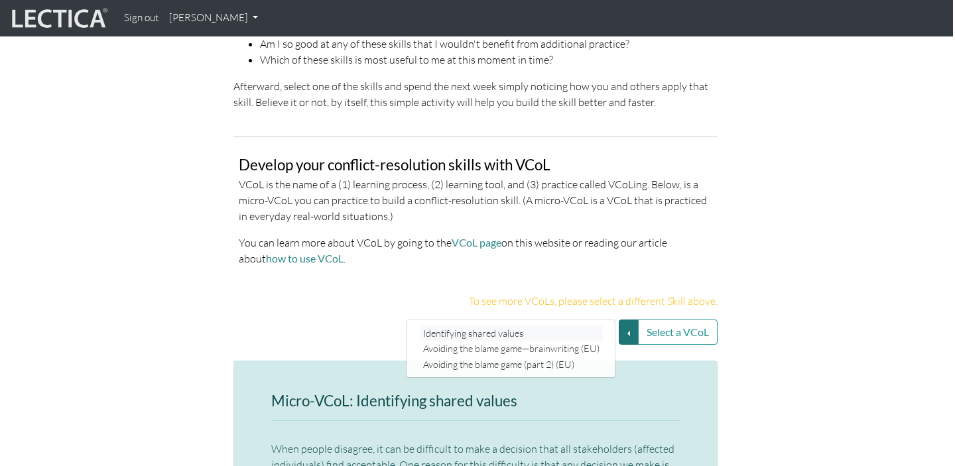
click at [503, 326] on link "Identifying shared values" at bounding box center [511, 333] width 183 height 15
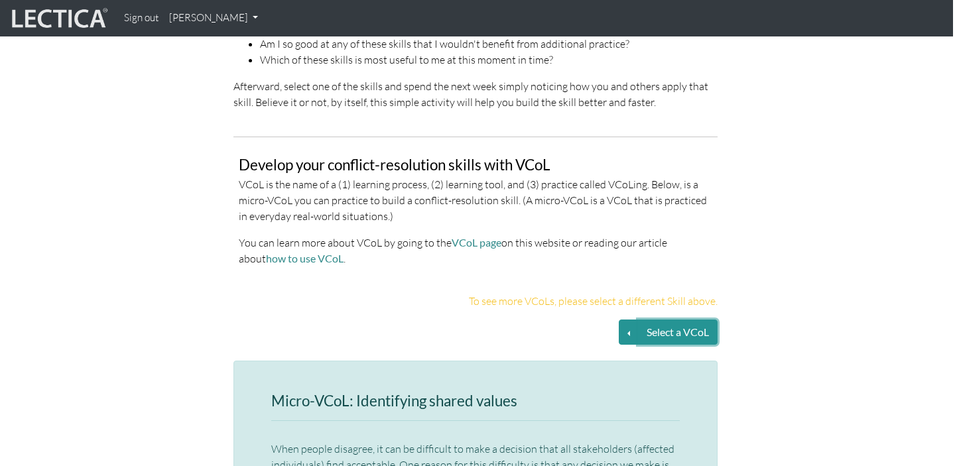
click at [691, 320] on button "Select a VCoL" at bounding box center [678, 332] width 80 height 25
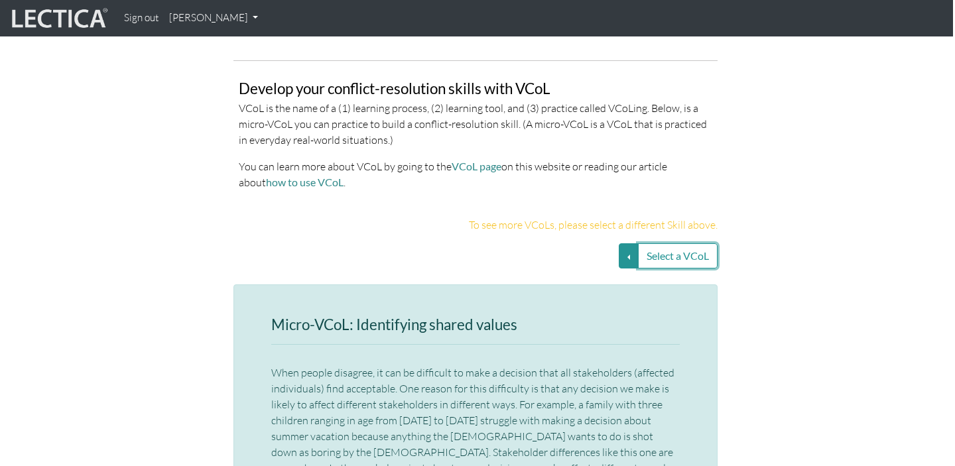
scroll to position [2919, 2]
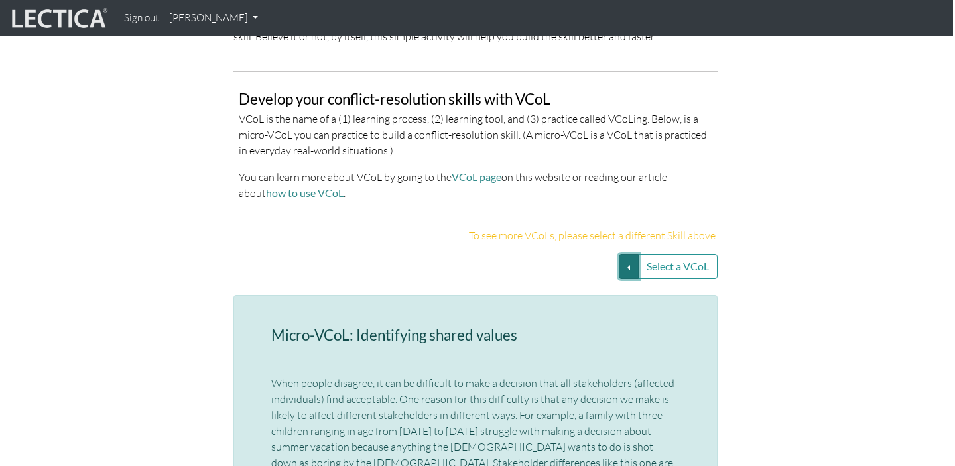
click at [630, 254] on button "Select a VCoL" at bounding box center [629, 266] width 20 height 25
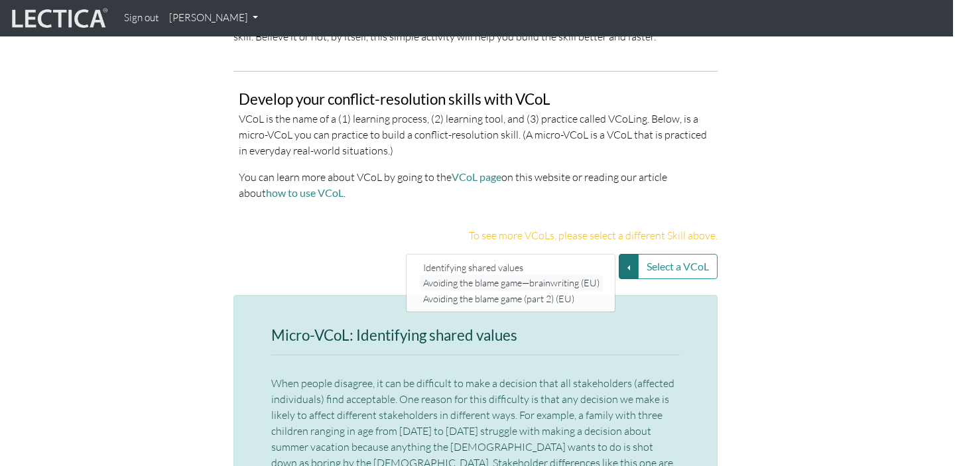
click at [541, 275] on link "Avoiding the blame game—brainwriting (EU)" at bounding box center [511, 282] width 183 height 15
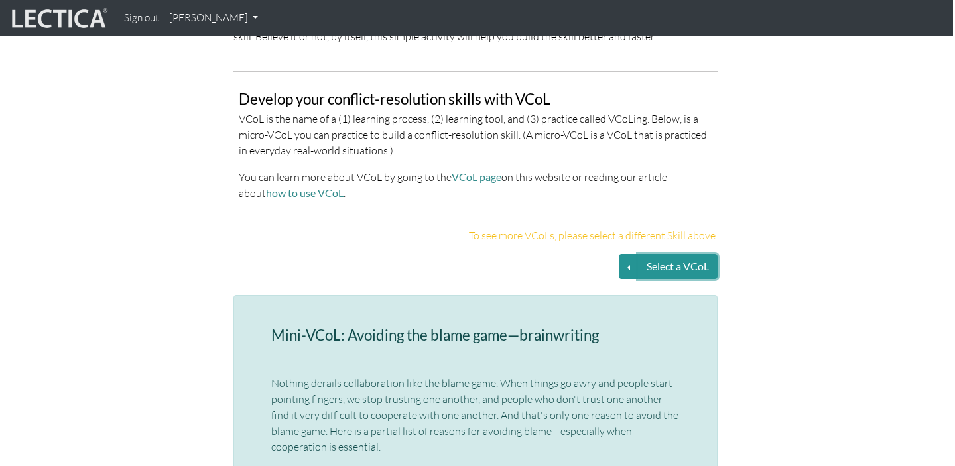
click at [661, 254] on button "Select a VCoL" at bounding box center [678, 266] width 80 height 25
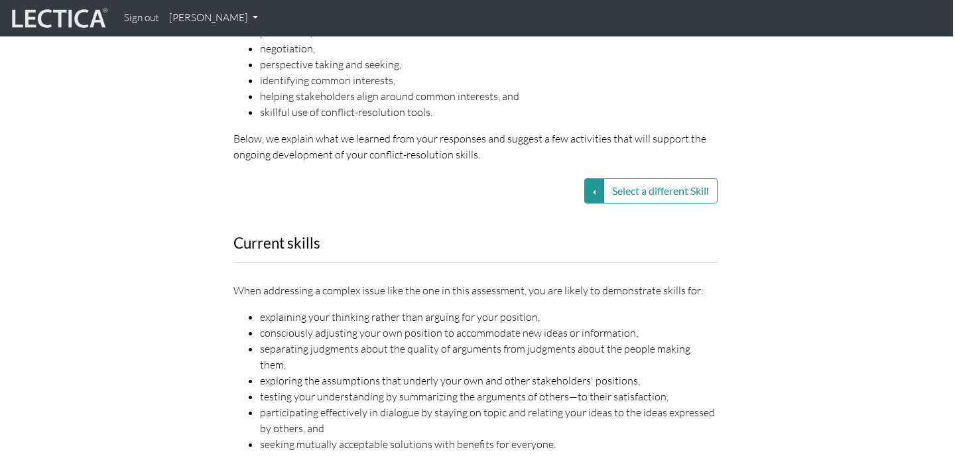
scroll to position [1755, 2]
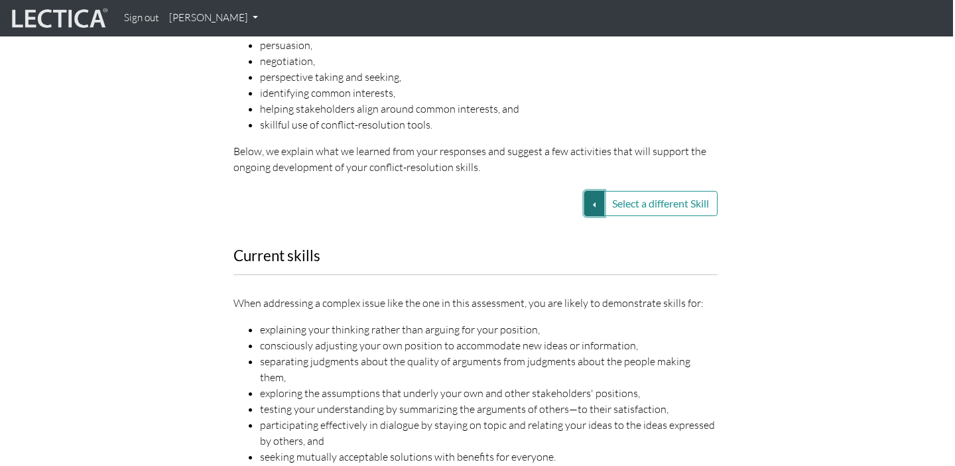
click at [592, 191] on button "Select a different Skill" at bounding box center [594, 203] width 20 height 25
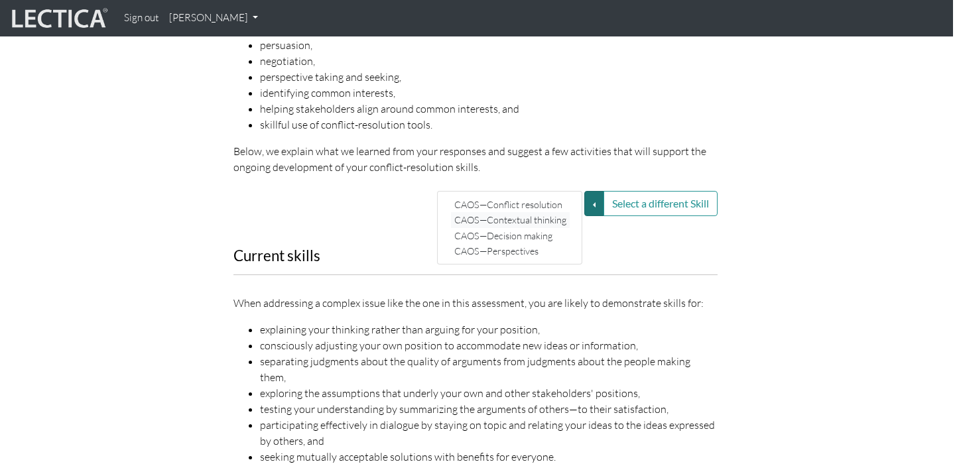
click at [505, 212] on link "CAOS—Contextual thinking" at bounding box center [510, 219] width 119 height 15
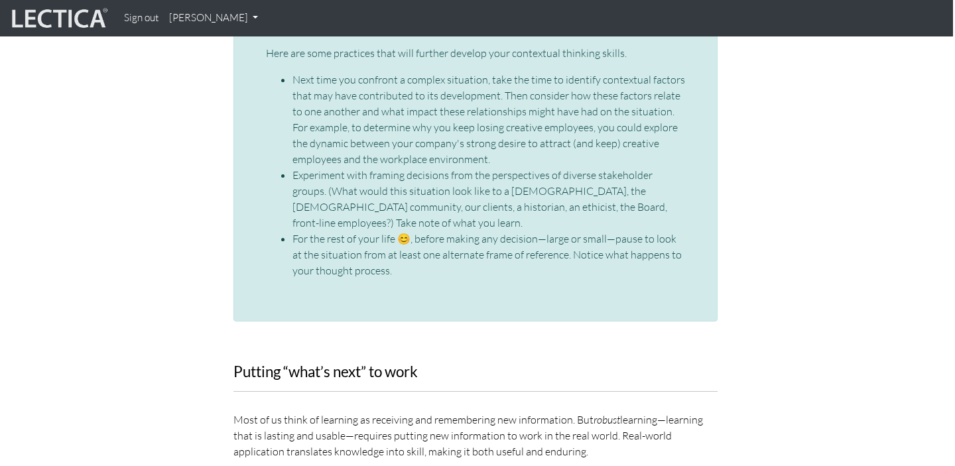
scroll to position [1798, 2]
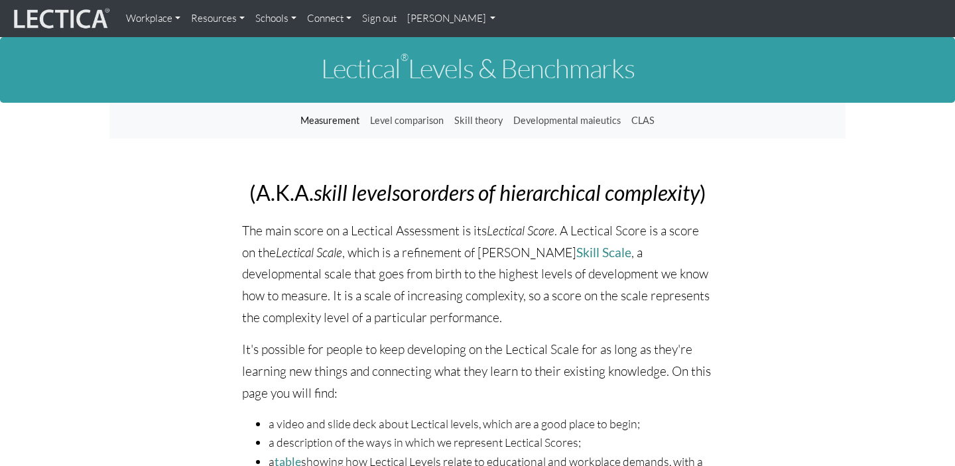
scroll to position [194, 0]
